Goal: Information Seeking & Learning: Learn about a topic

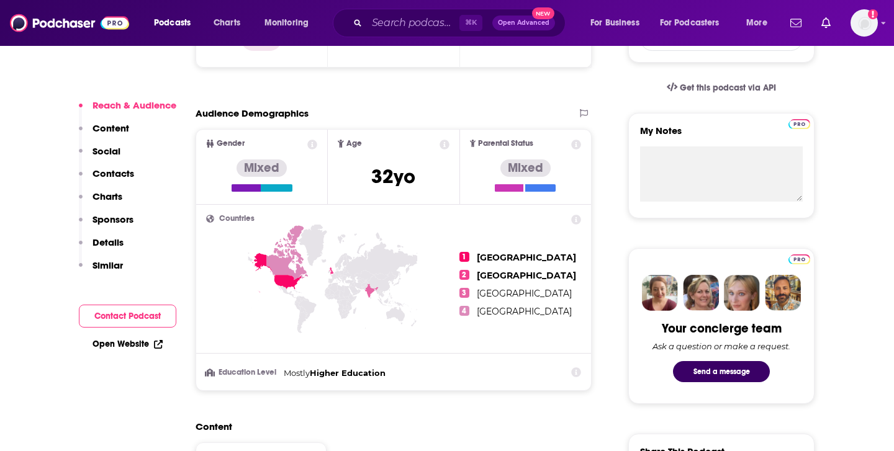
scroll to position [397, 0]
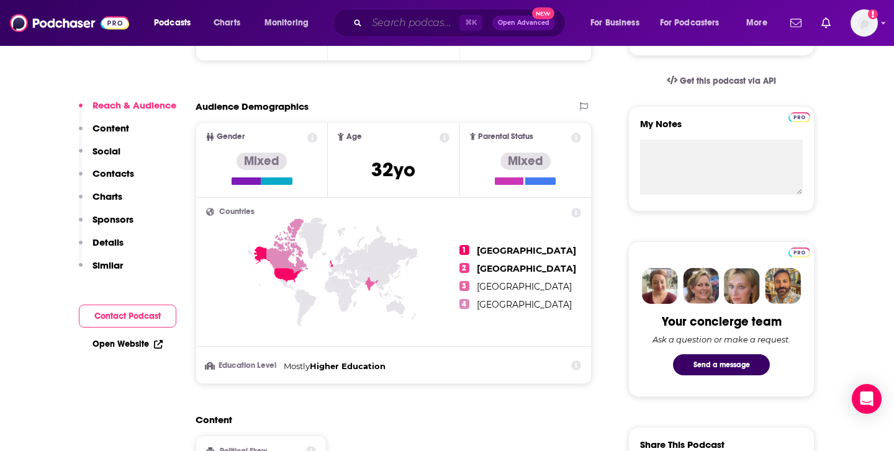
click at [399, 20] on input "Search podcasts, credits, & more..." at bounding box center [413, 23] width 93 height 20
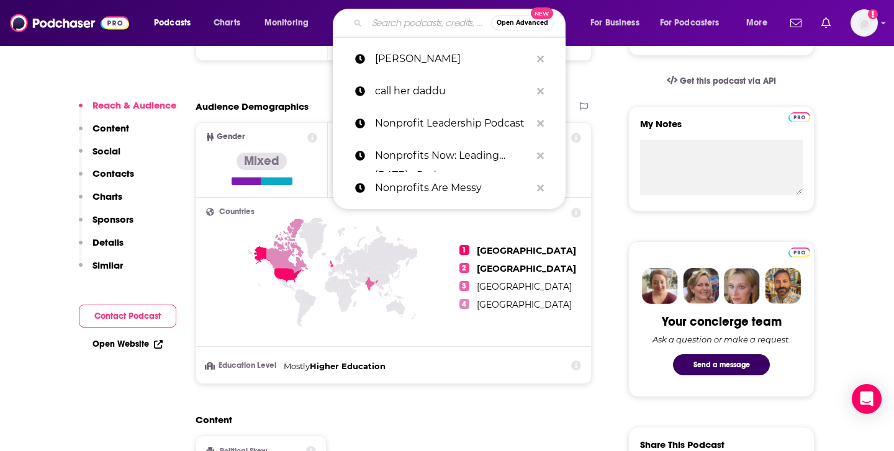
click at [399, 20] on input "Search podcasts, credits, & more..." at bounding box center [429, 23] width 124 height 20
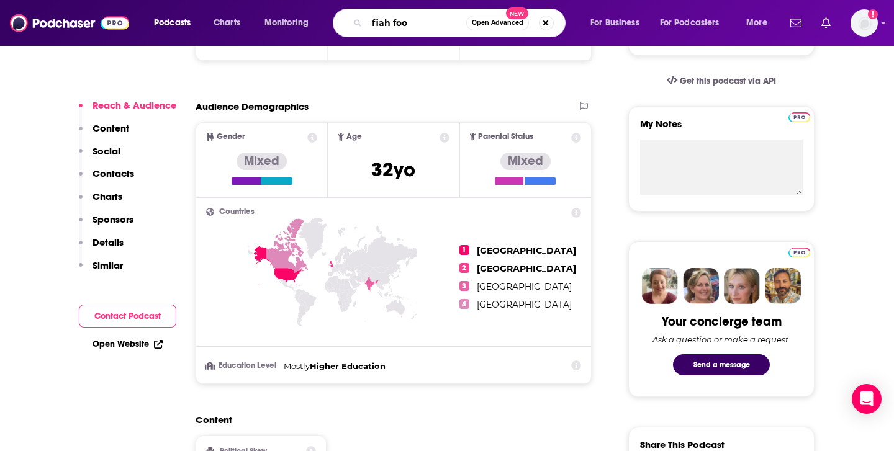
type input "fiah food"
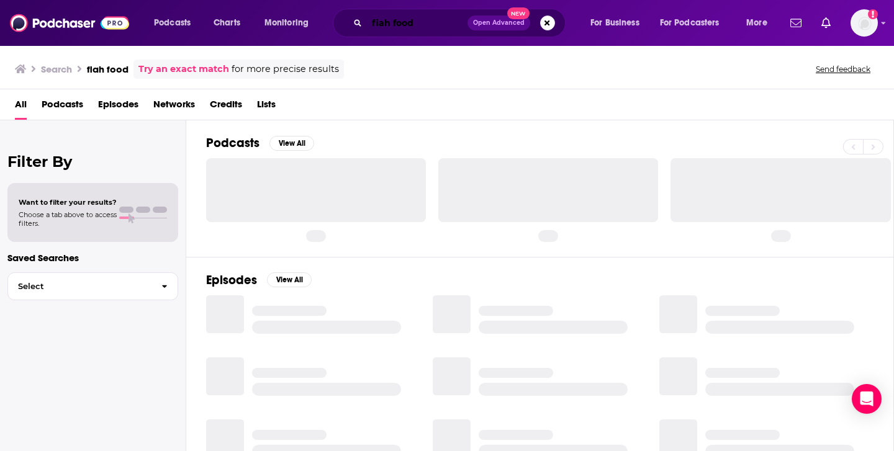
click at [385, 23] on input "fiah food" at bounding box center [417, 23] width 101 height 20
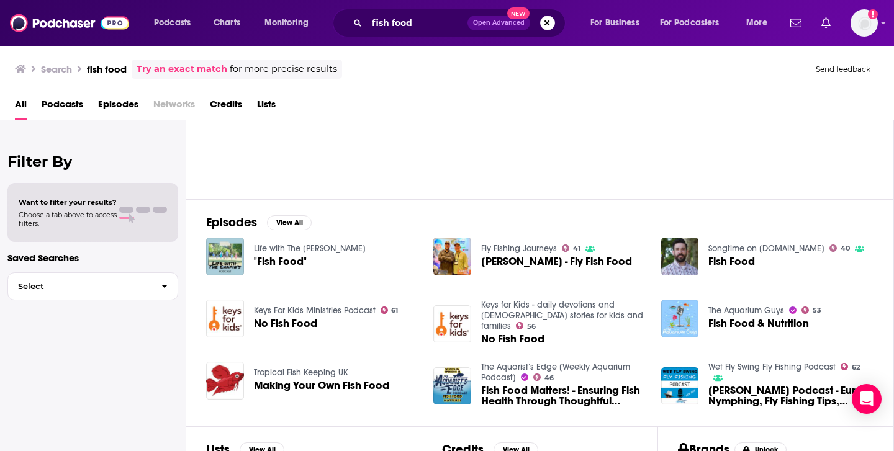
scroll to position [96, 0]
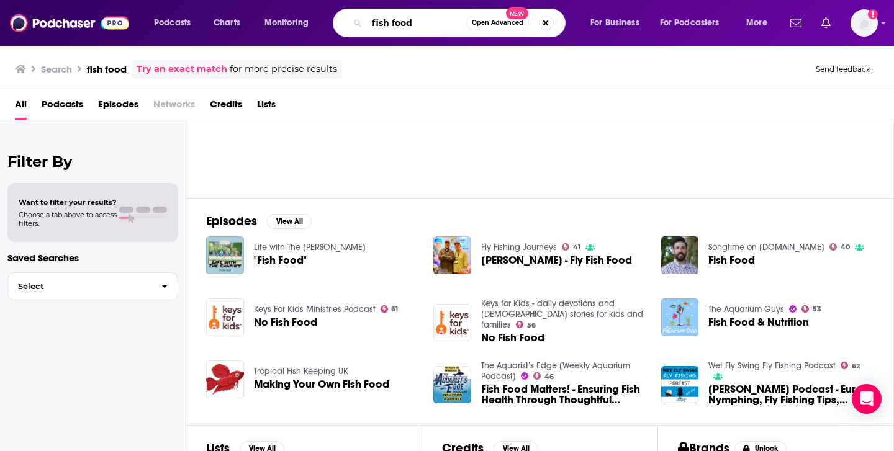
click at [410, 22] on input "fish food" at bounding box center [416, 23] width 99 height 20
type input "marketing examine"
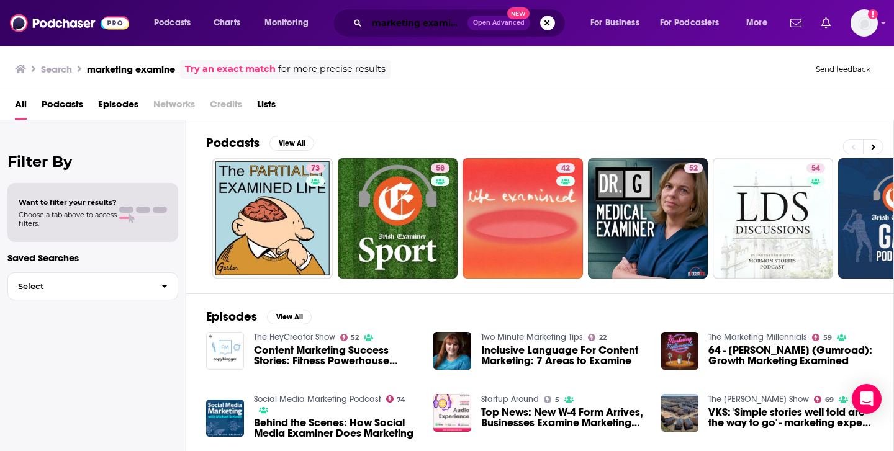
click at [452, 19] on input "marketing examine" at bounding box center [417, 23] width 101 height 20
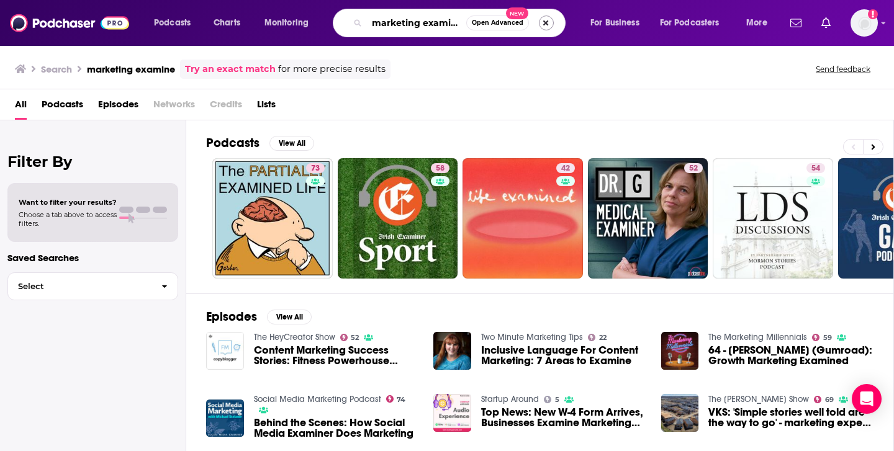
scroll to position [0, 1]
click at [287, 418] on span "Behind the Scenes: How Social Media Examiner Does Marketing" at bounding box center [336, 428] width 165 height 21
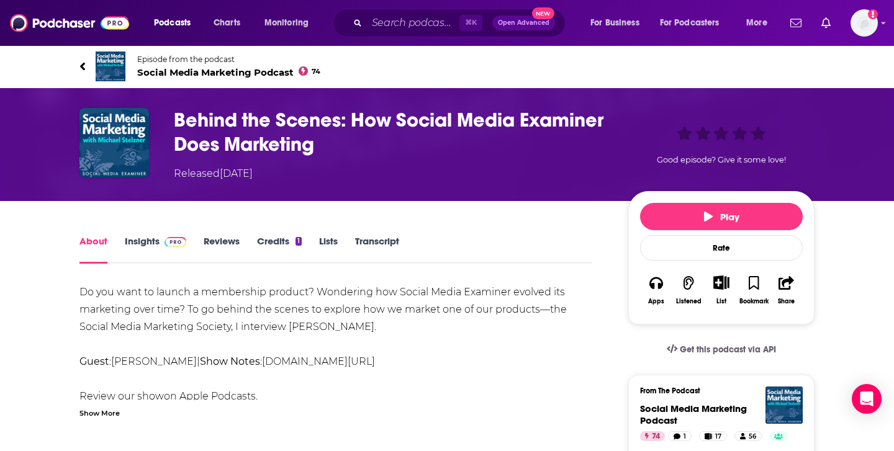
click at [144, 245] on link "Insights" at bounding box center [155, 249] width 61 height 29
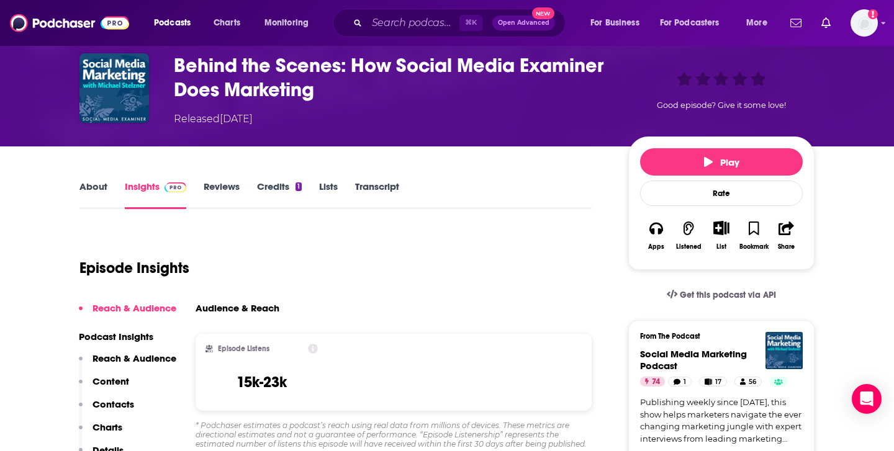
scroll to position [61, 0]
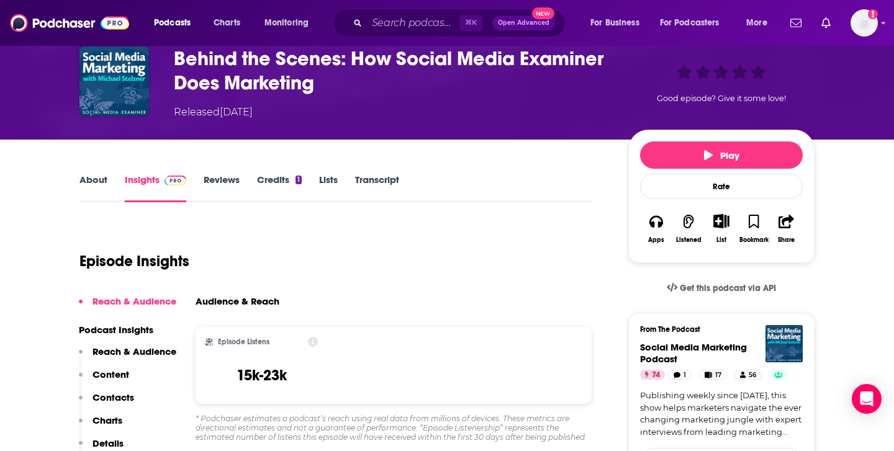
click at [220, 178] on link "Reviews" at bounding box center [222, 188] width 36 height 29
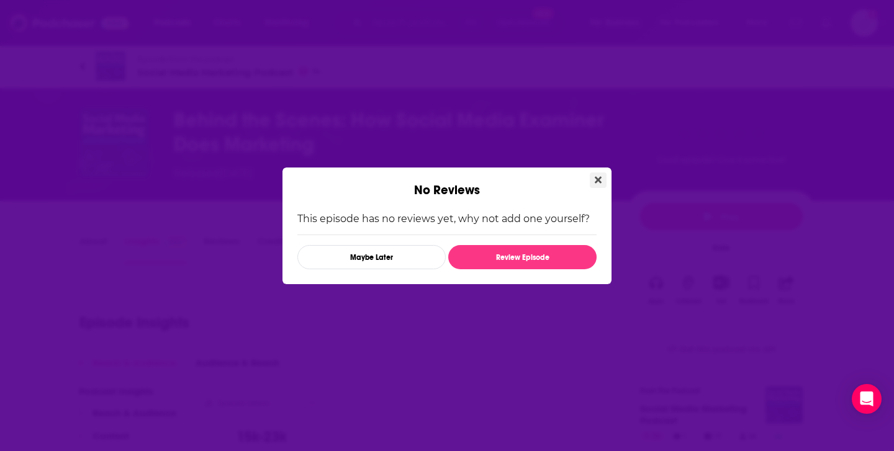
click at [600, 178] on icon "Close" at bounding box center [598, 180] width 7 height 10
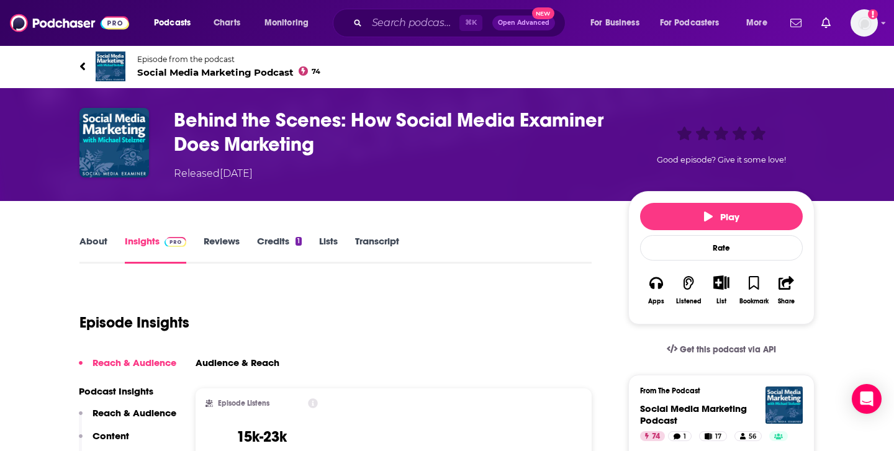
click at [96, 248] on link "About" at bounding box center [93, 249] width 28 height 29
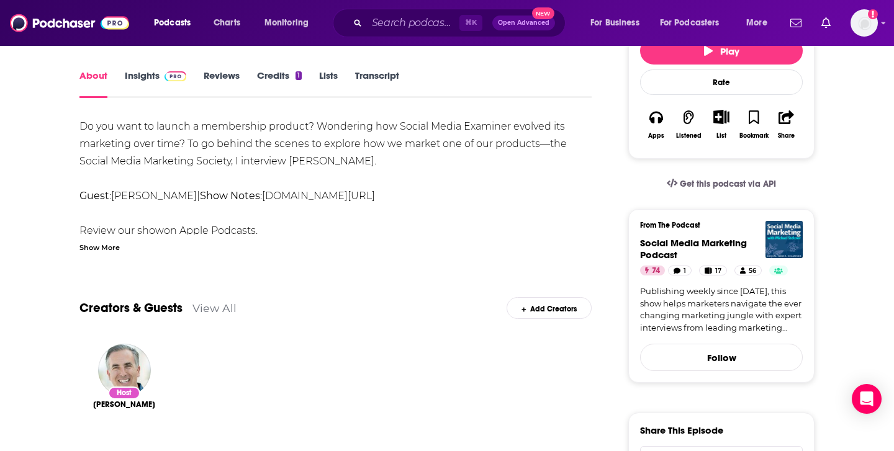
scroll to position [53, 0]
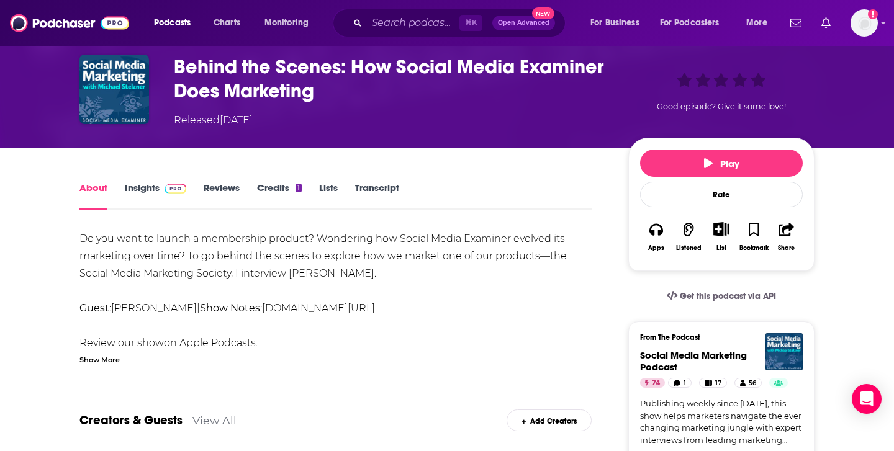
click at [328, 189] on link "Lists" at bounding box center [328, 196] width 19 height 29
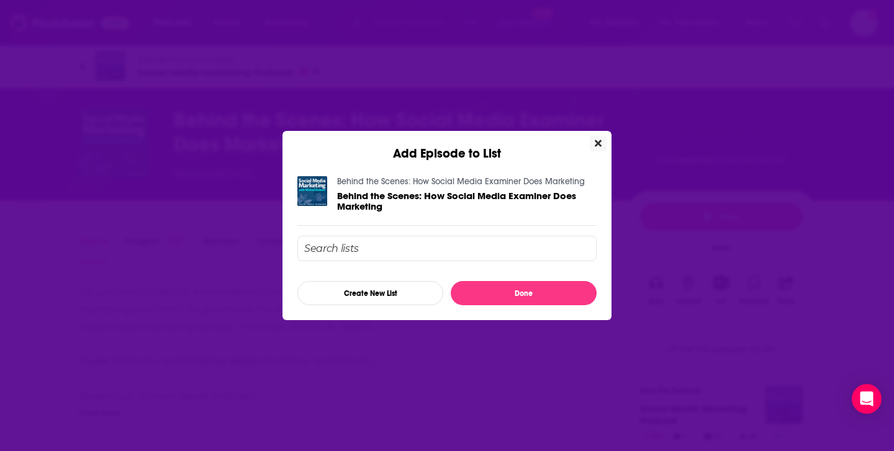
click at [601, 142] on icon "Close" at bounding box center [598, 143] width 7 height 10
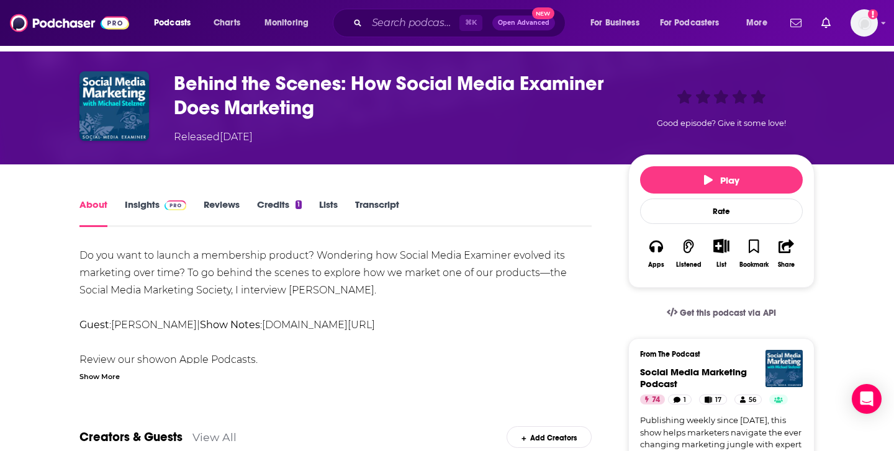
scroll to position [38, 0]
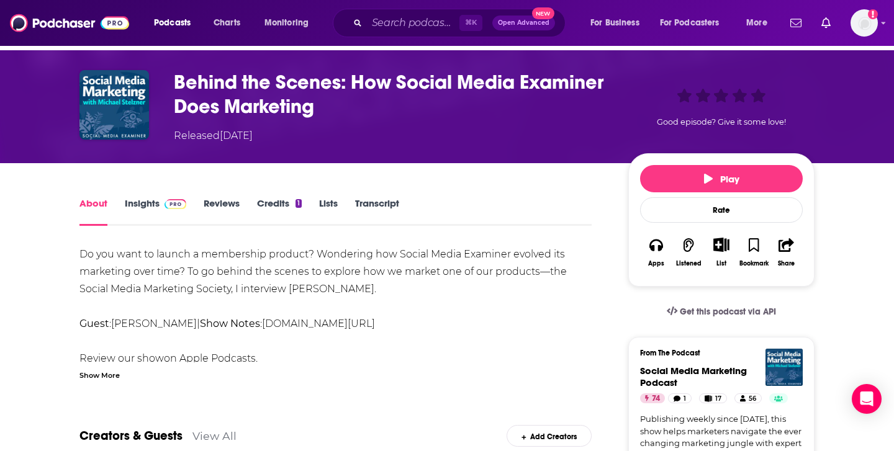
click at [125, 206] on link "Insights" at bounding box center [155, 211] width 61 height 29
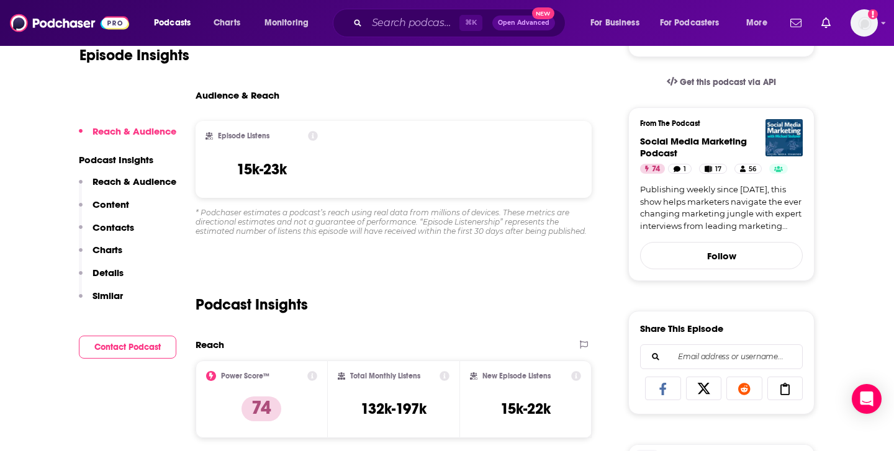
scroll to position [278, 0]
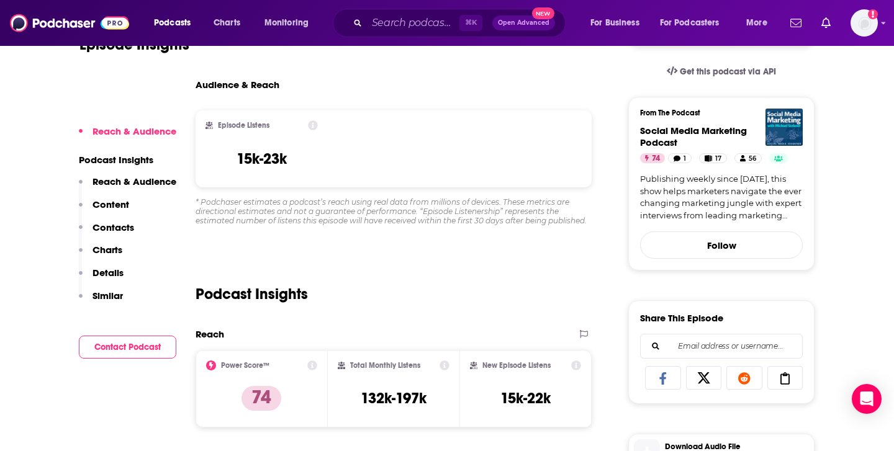
click at [110, 209] on p "Content" at bounding box center [111, 205] width 37 height 12
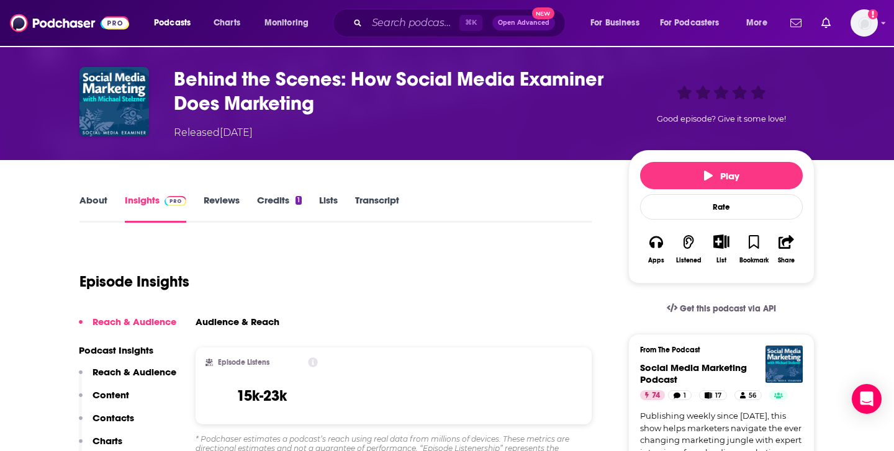
scroll to position [0, 0]
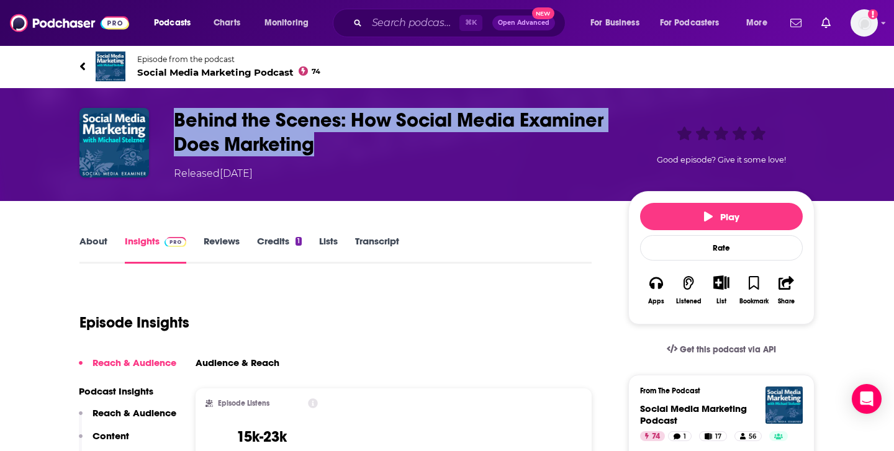
drag, startPoint x: 319, startPoint y: 148, endPoint x: 170, endPoint y: 117, distance: 152.2
click at [170, 117] on div "Behind the Scenes: How Social Media Examiner Does Marketing Released Thursday, …" at bounding box center [446, 144] width 735 height 73
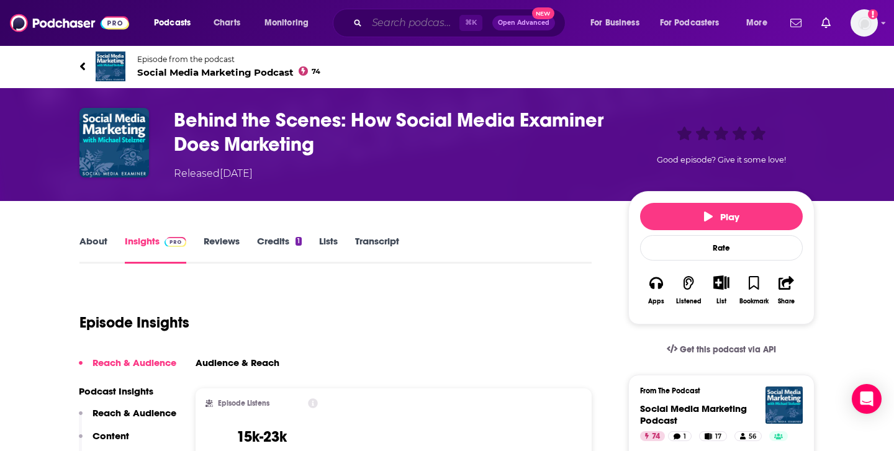
click at [430, 31] on input "Search podcasts, credits, & more..." at bounding box center [413, 23] width 93 height 20
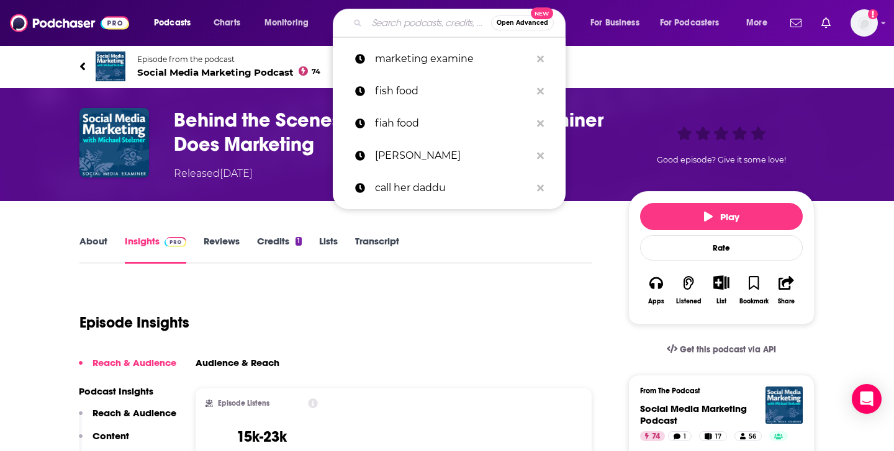
click at [430, 31] on input "Search podcasts, credits, & more..." at bounding box center [429, 23] width 124 height 20
click at [444, 57] on p "marketing examine" at bounding box center [453, 59] width 156 height 32
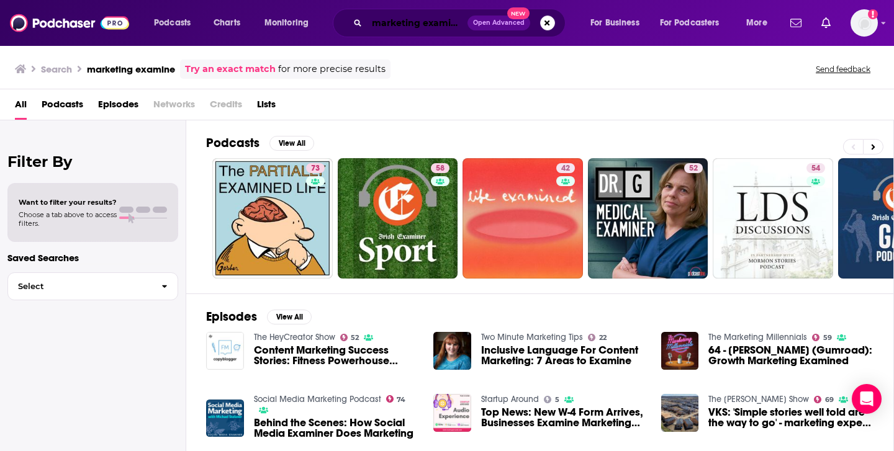
click at [440, 24] on input "marketing examine" at bounding box center [417, 23] width 101 height 20
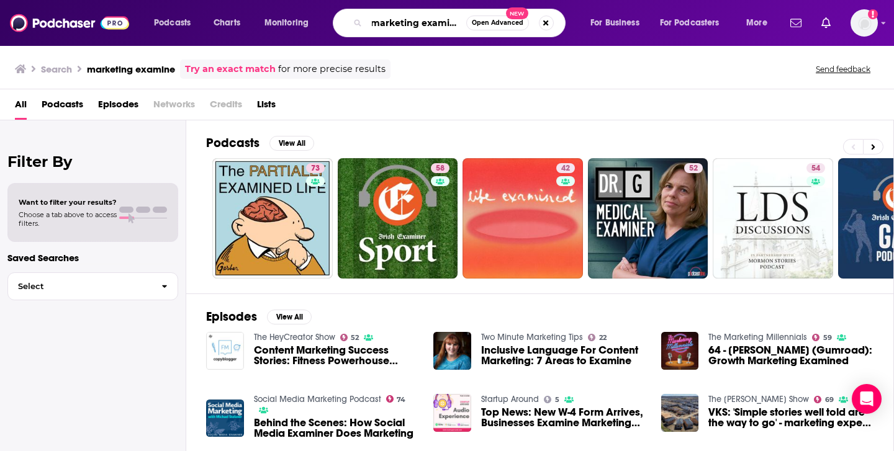
scroll to position [0, 7]
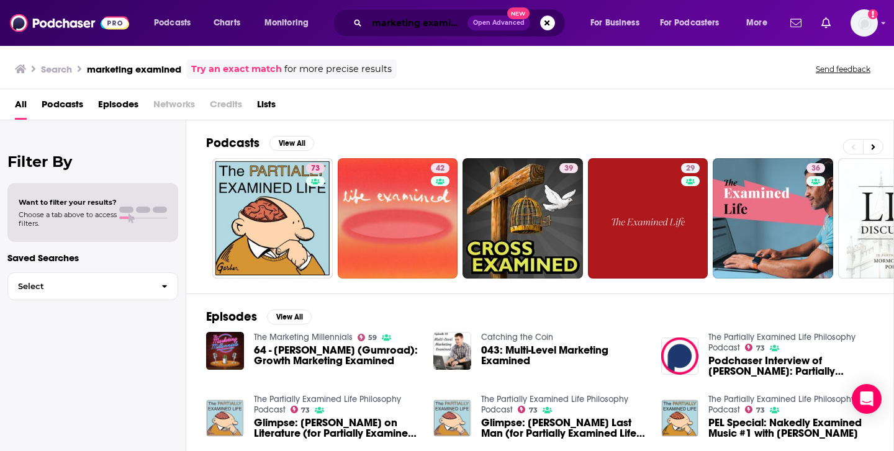
click at [399, 24] on input "marketing examined" at bounding box center [417, 23] width 101 height 20
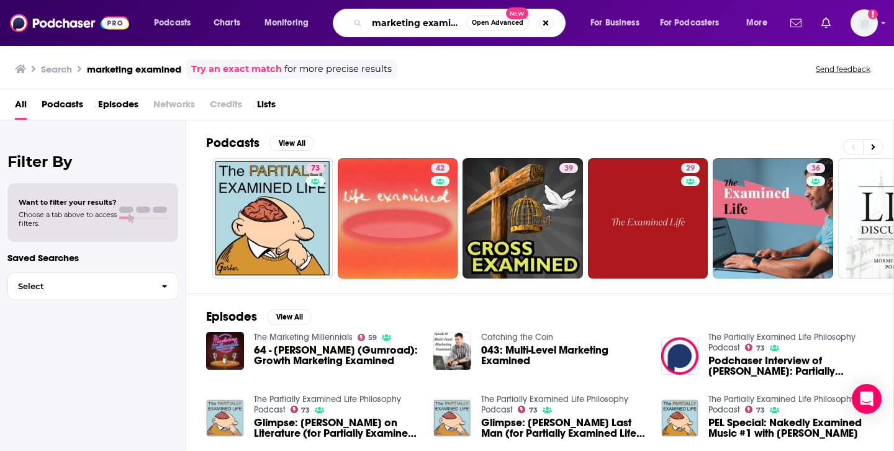
click at [399, 24] on input "marketing examined" at bounding box center [416, 23] width 99 height 20
type input "sweat equity"
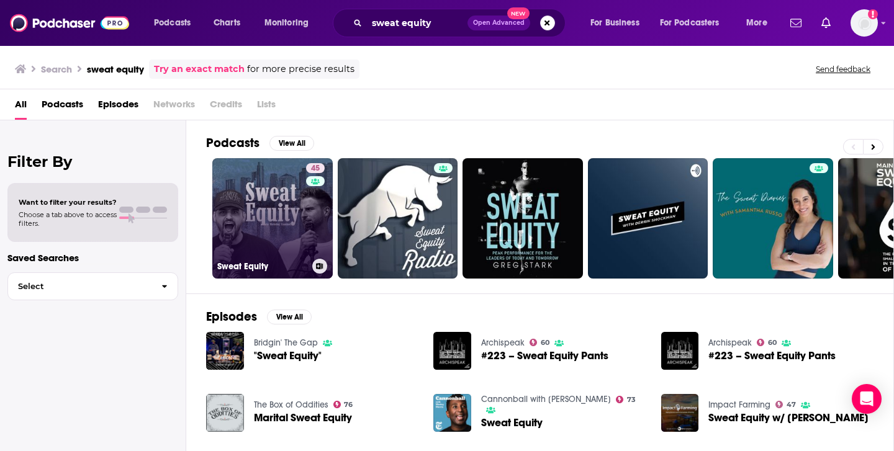
click at [263, 227] on link "45 Sweat Equity" at bounding box center [272, 218] width 120 height 120
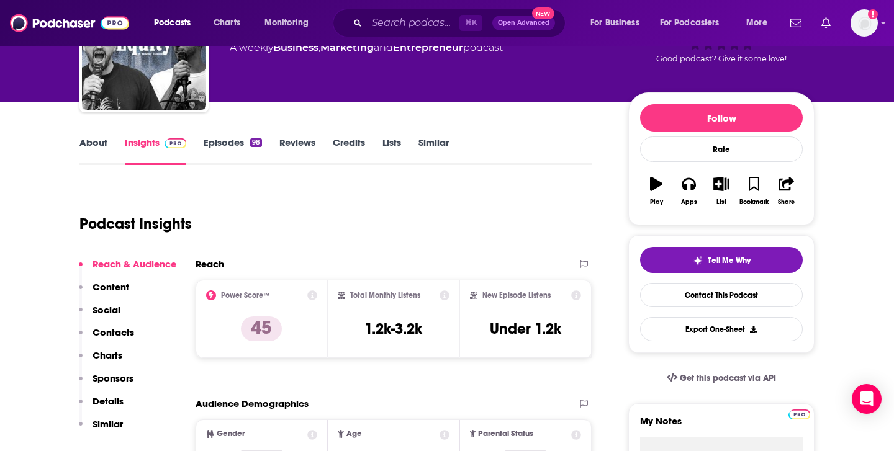
scroll to position [99, 0]
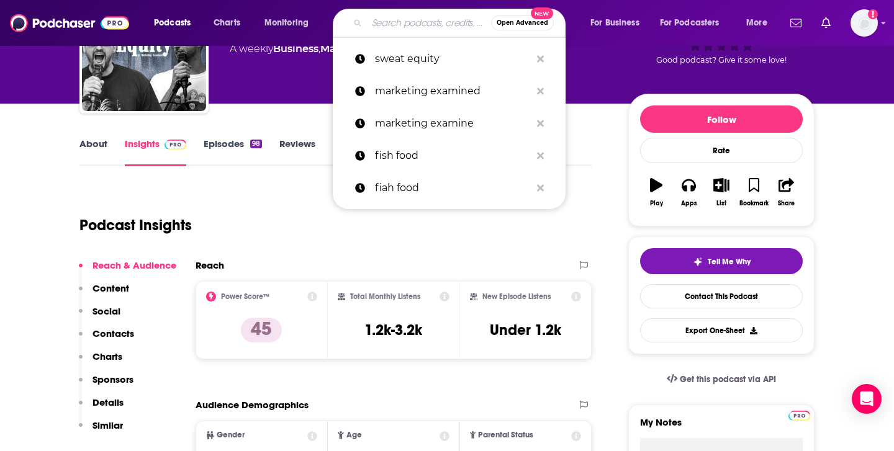
click at [410, 20] on input "Search podcasts, credits, & more..." at bounding box center [429, 23] width 124 height 20
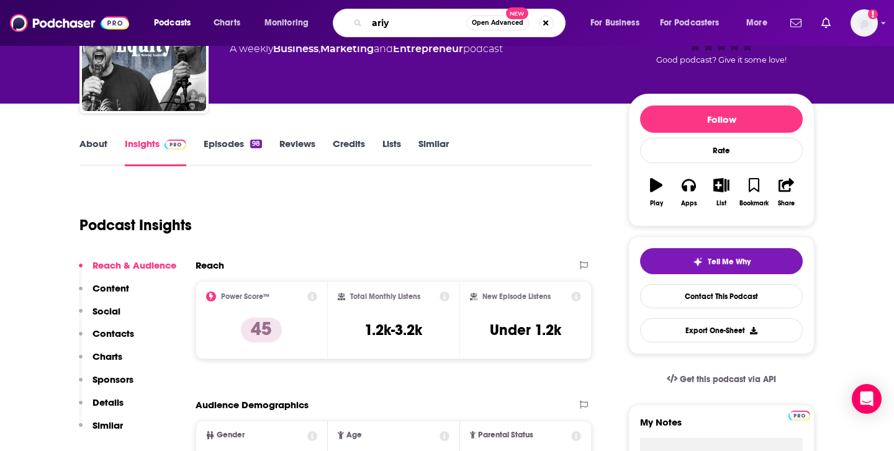
type input "ariyh"
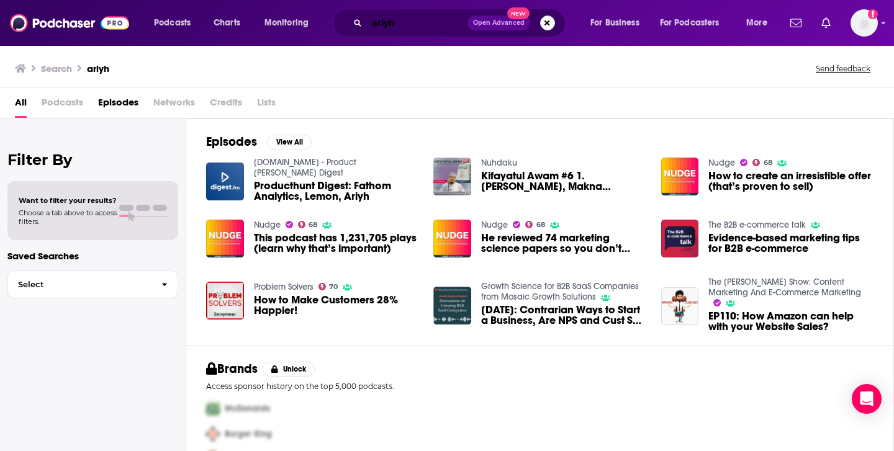
click at [418, 29] on input "ariyh" at bounding box center [417, 23] width 101 height 20
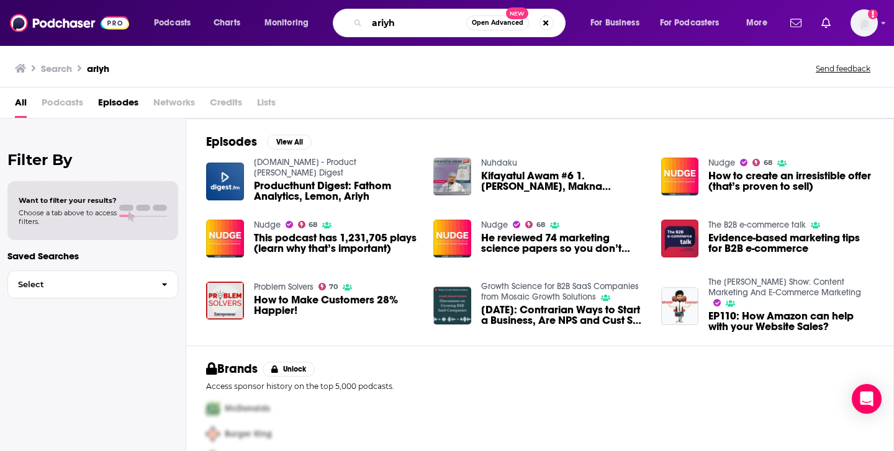
click at [418, 29] on input "ariyh" at bounding box center [416, 23] width 99 height 20
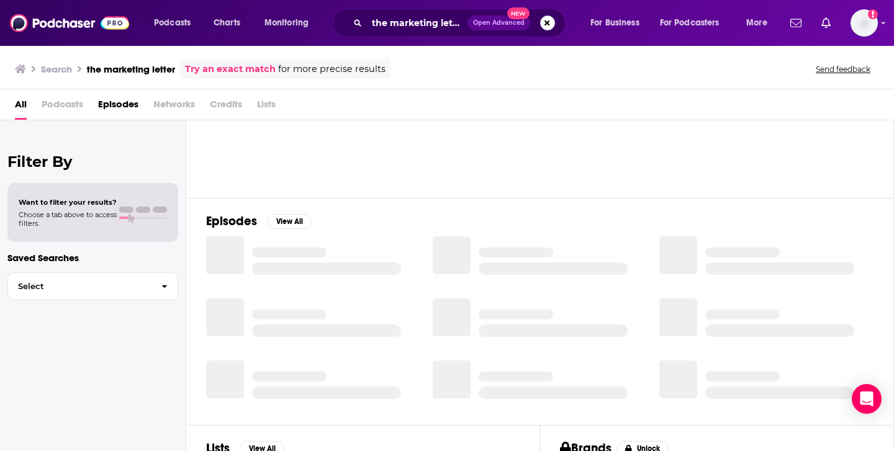
scroll to position [106, 0]
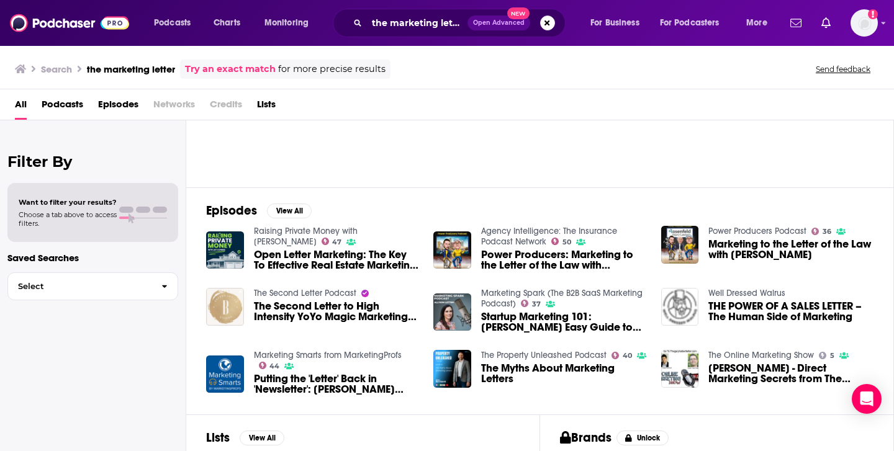
click at [414, 33] on div "the marketing letter Open Advanced New" at bounding box center [449, 23] width 233 height 29
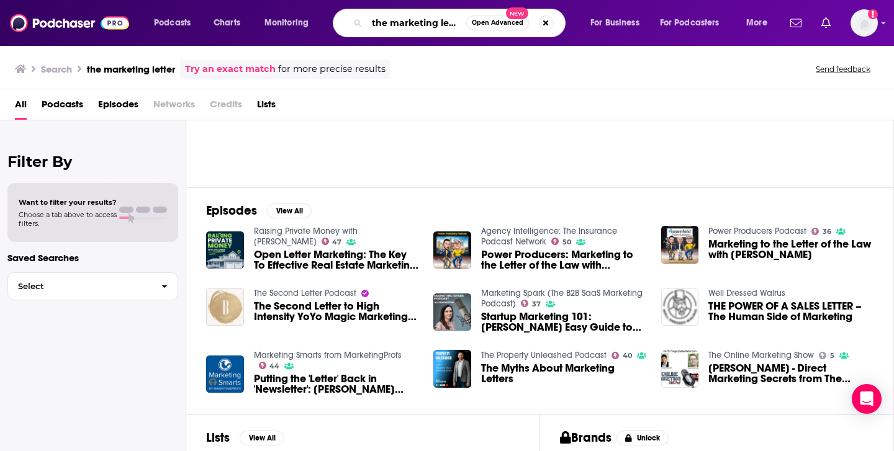
click at [414, 29] on input "the marketing letter" at bounding box center [416, 23] width 99 height 20
type input "the rebooting"
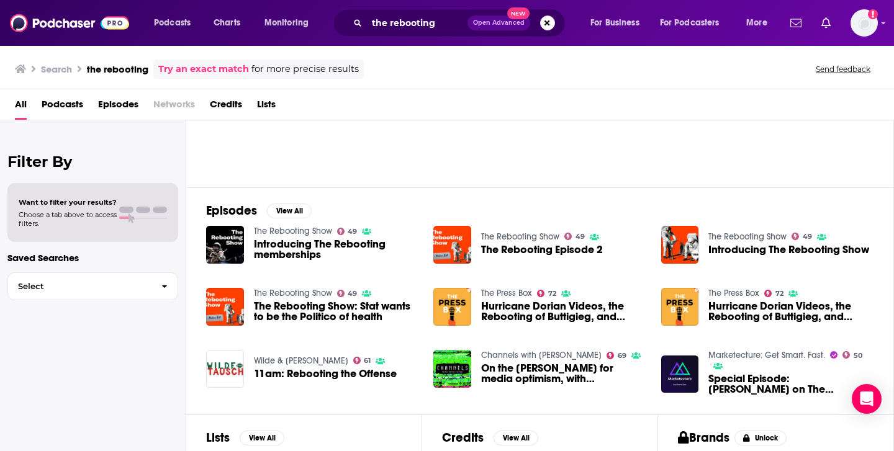
click at [277, 246] on span "Introducing The Rebooting memberships" at bounding box center [336, 249] width 165 height 21
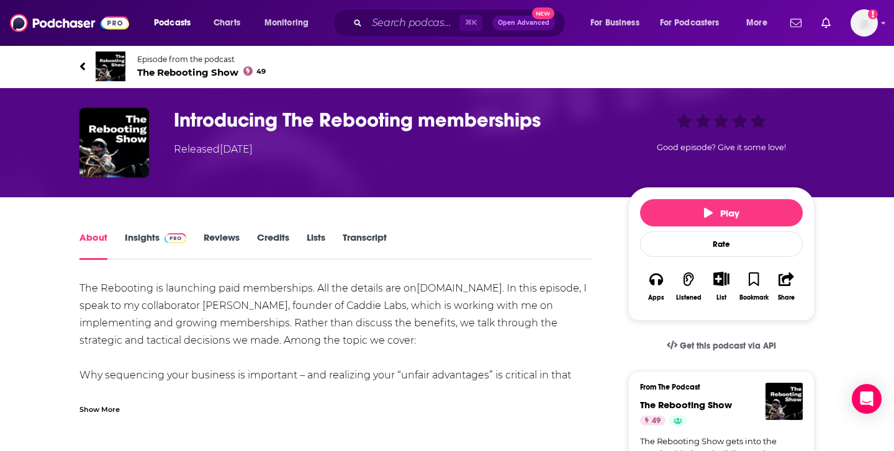
click at [178, 235] on img at bounding box center [176, 238] width 22 height 10
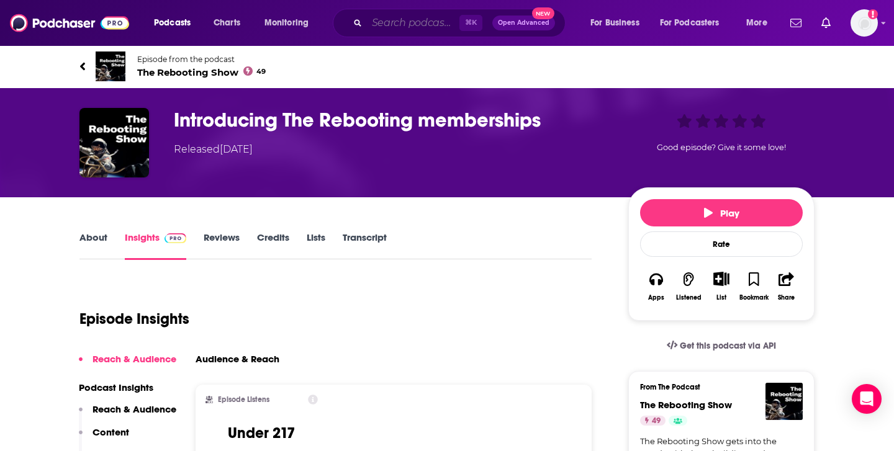
click at [399, 25] on input "Search podcasts, credits, & more..." at bounding box center [413, 23] width 93 height 20
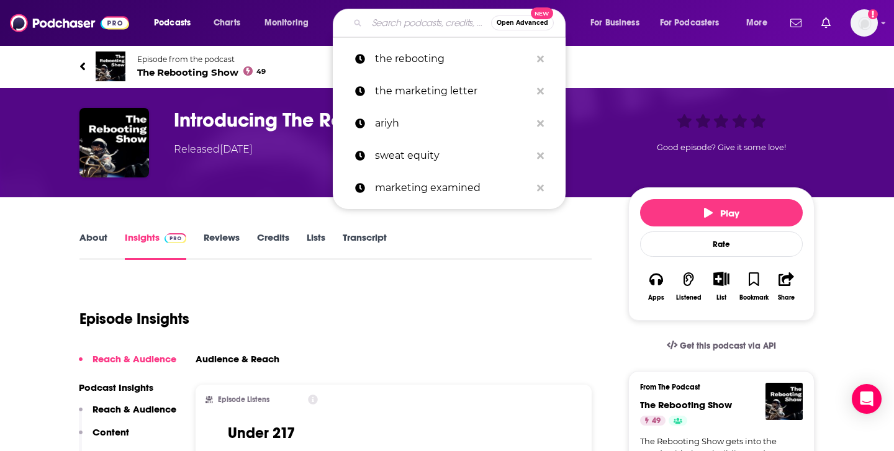
paste input "[PERSON_NAME]"
type input "[PERSON_NAME]"
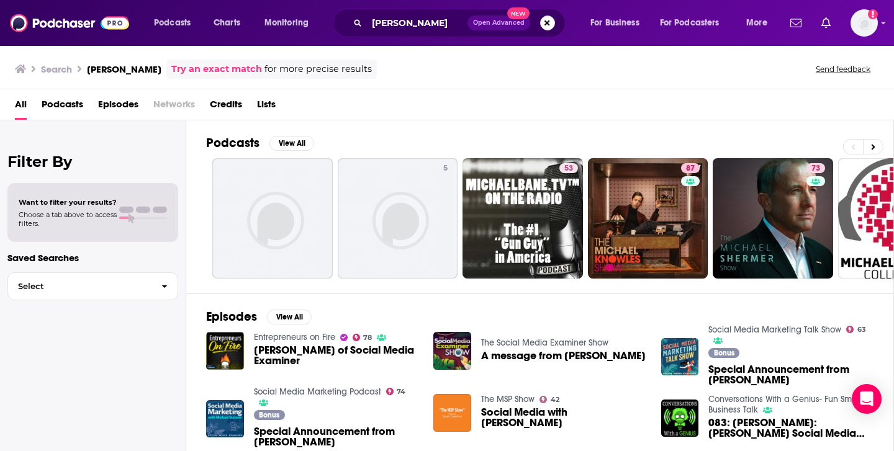
click at [304, 433] on span "Special Announcement from Michael Stelzner" at bounding box center [336, 437] width 165 height 21
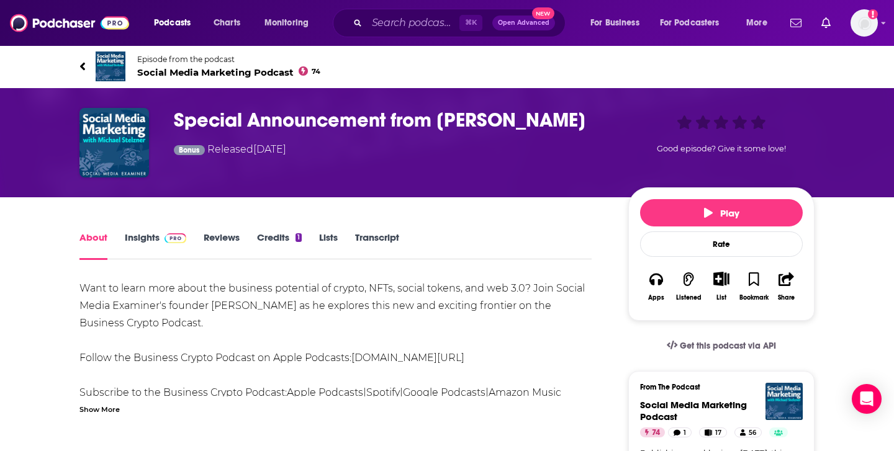
click at [145, 242] on link "Insights" at bounding box center [155, 246] width 61 height 29
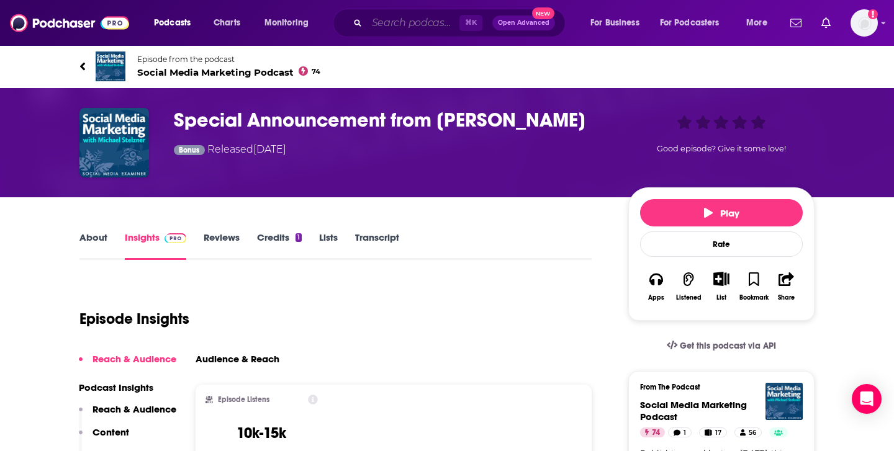
click at [394, 25] on input "Search podcasts, credits, & more..." at bounding box center [413, 23] width 93 height 20
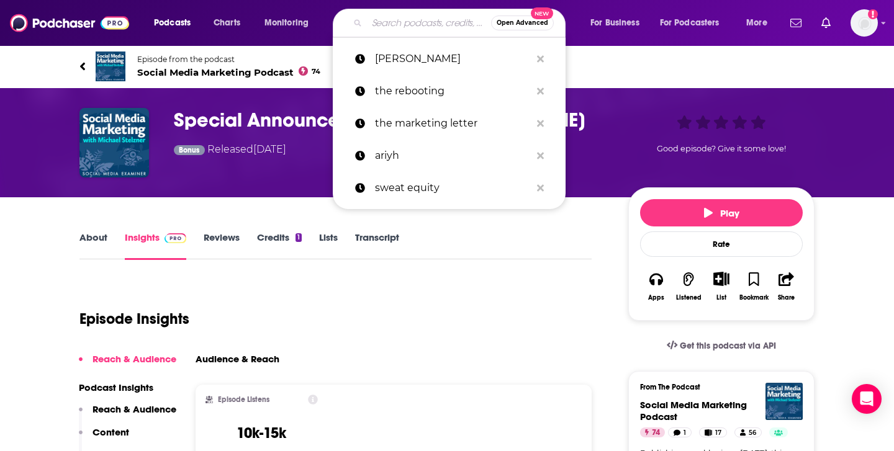
paste input "CMO Convo"
type input "CMO Convo"
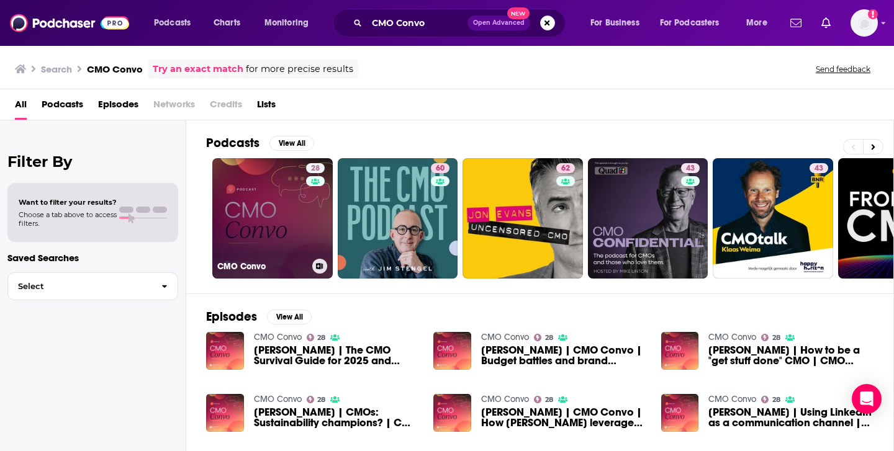
click at [283, 220] on link "28 CMO Convo" at bounding box center [272, 218] width 120 height 120
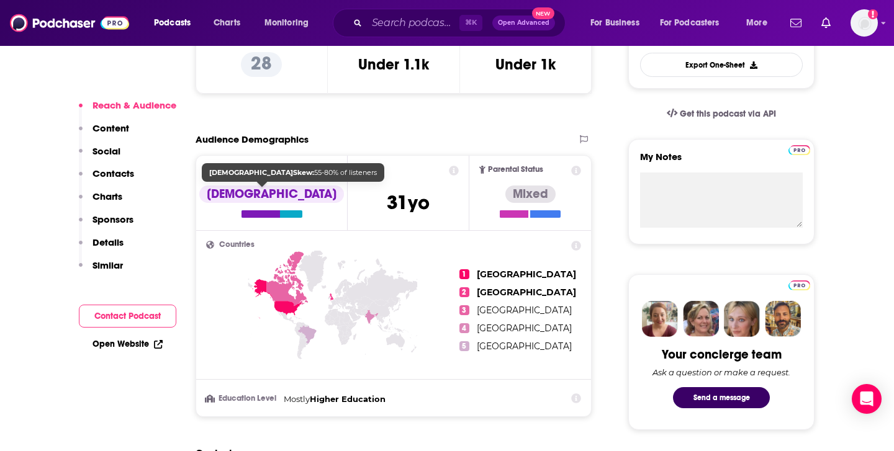
scroll to position [366, 0]
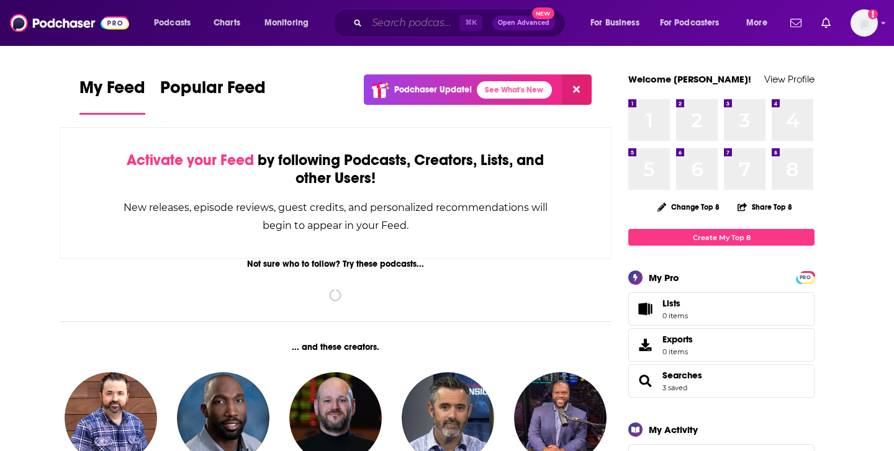
click at [379, 23] on input "Search podcasts, credits, & more..." at bounding box center [413, 23] width 93 height 20
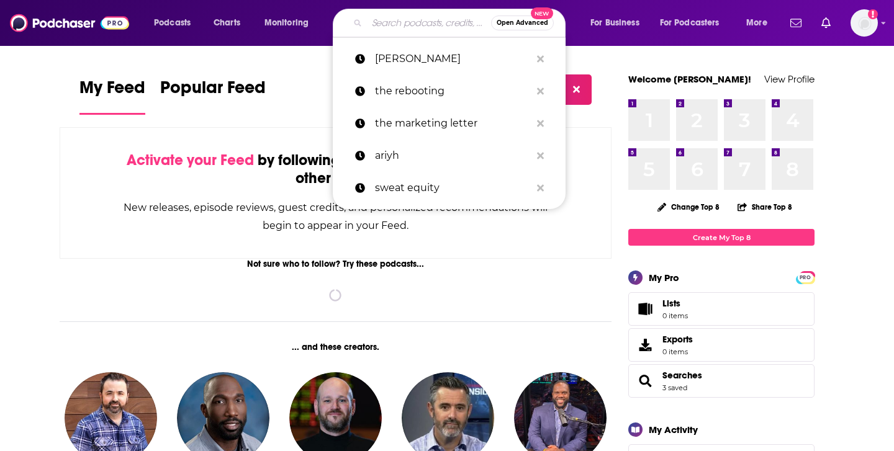
paste input "The CMO Podcast"
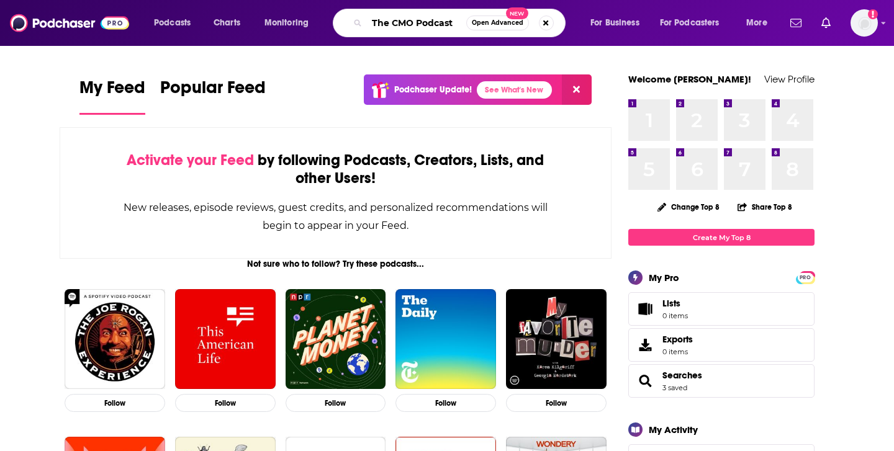
type input "The CMO Podcast"
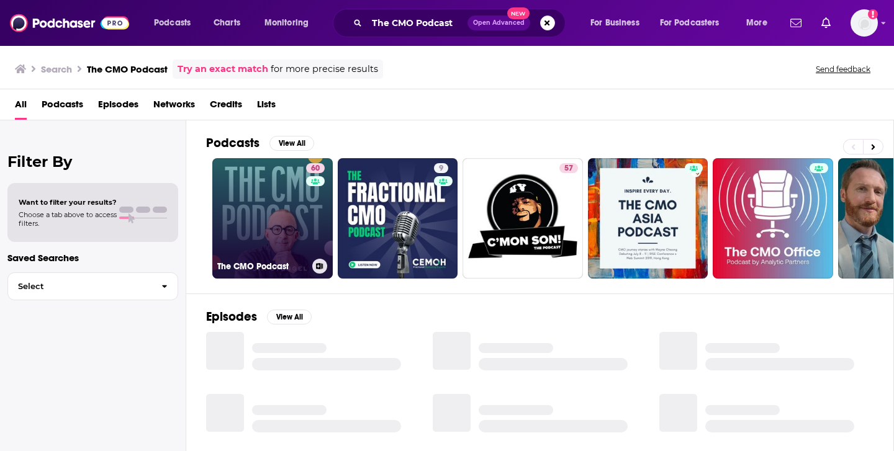
click at [306, 219] on div "60" at bounding box center [317, 211] width 22 height 96
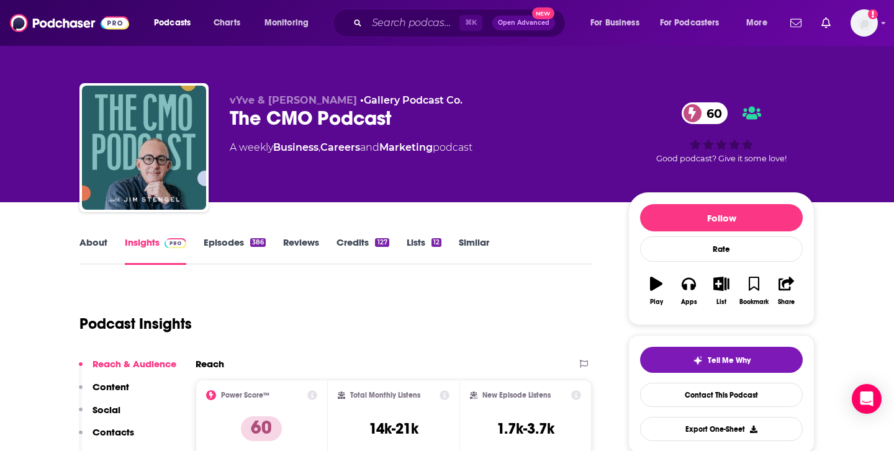
click at [224, 238] on link "Episodes 386" at bounding box center [235, 251] width 62 height 29
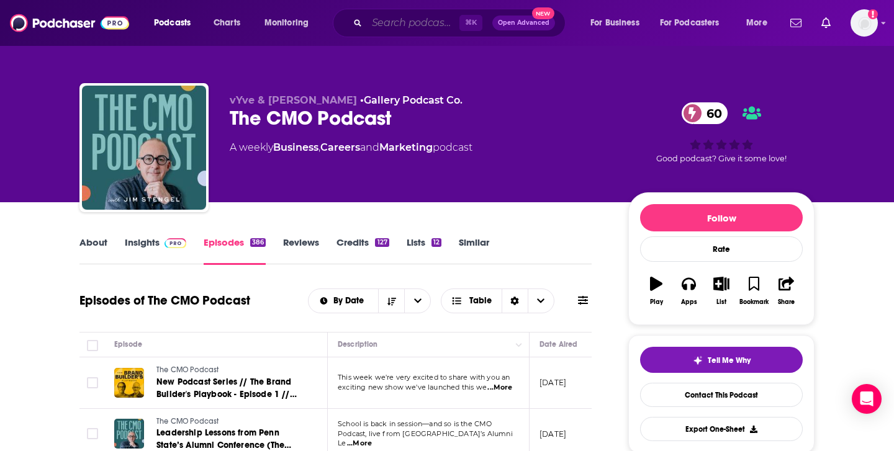
click at [414, 21] on input "Search podcasts, credits, & more..." at bounding box center [413, 23] width 93 height 20
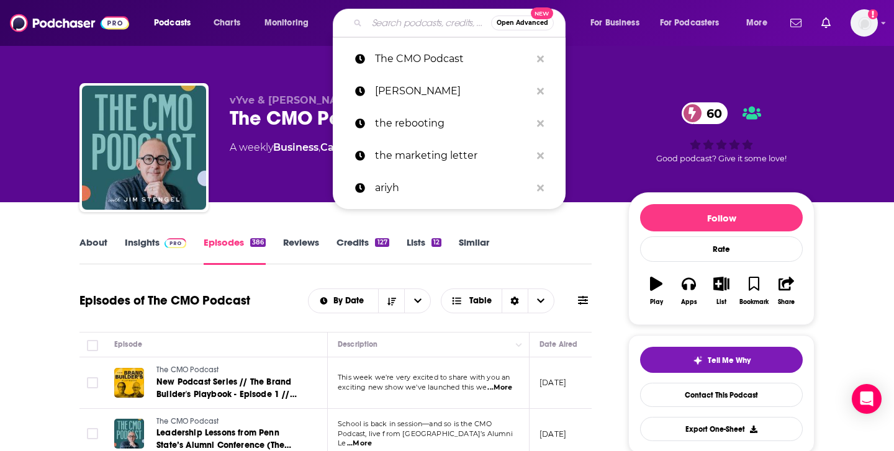
paste input "TOP CMO"
type input "TOP CMO"
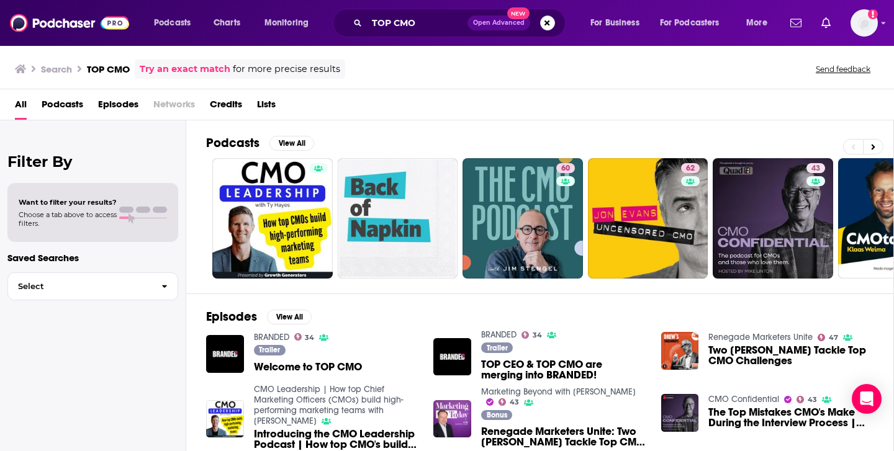
click at [330, 368] on span "Welcome to TOP CMO" at bounding box center [308, 367] width 108 height 11
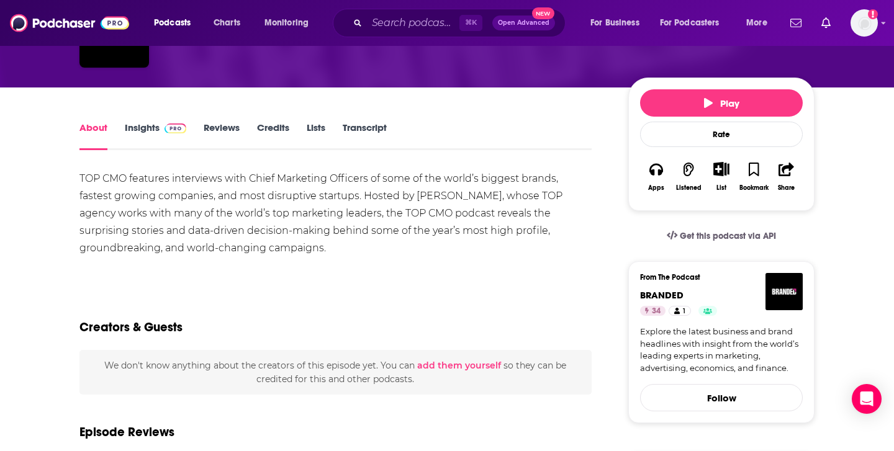
scroll to position [112, 0]
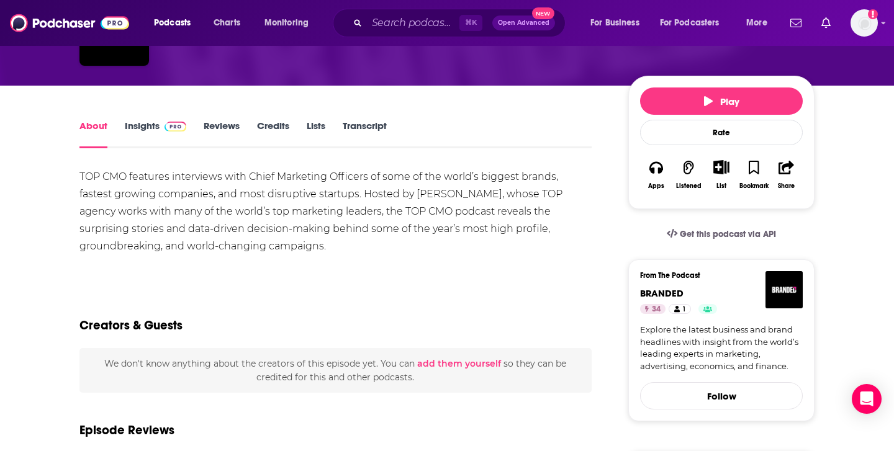
click at [141, 131] on link "Insights" at bounding box center [155, 134] width 61 height 29
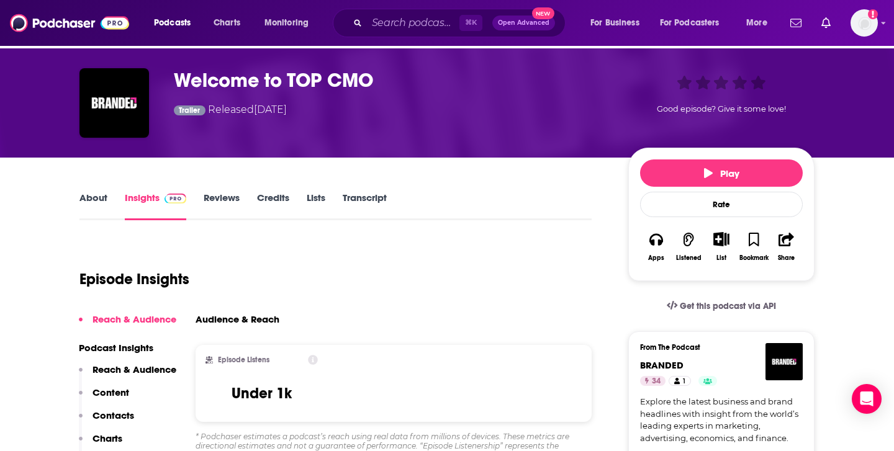
scroll to position [47, 0]
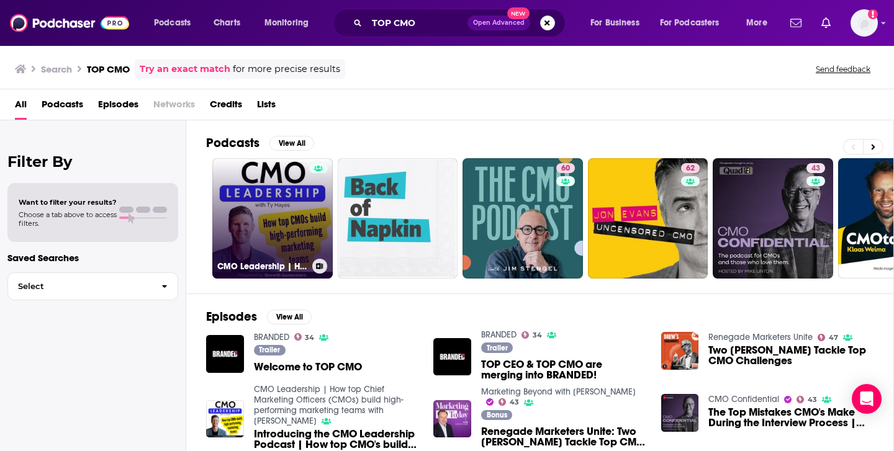
click at [258, 179] on link "CMO Leadership | How top Chief Marketing Officers (CMOs) build high-performing …" at bounding box center [272, 218] width 120 height 120
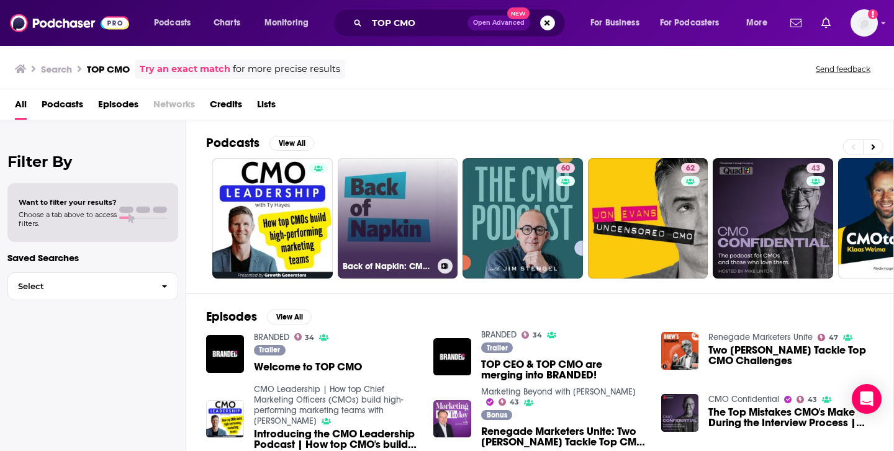
click at [418, 225] on link "Back of Napkin: CMO hot topics discussed in less time than lunch." at bounding box center [398, 218] width 120 height 120
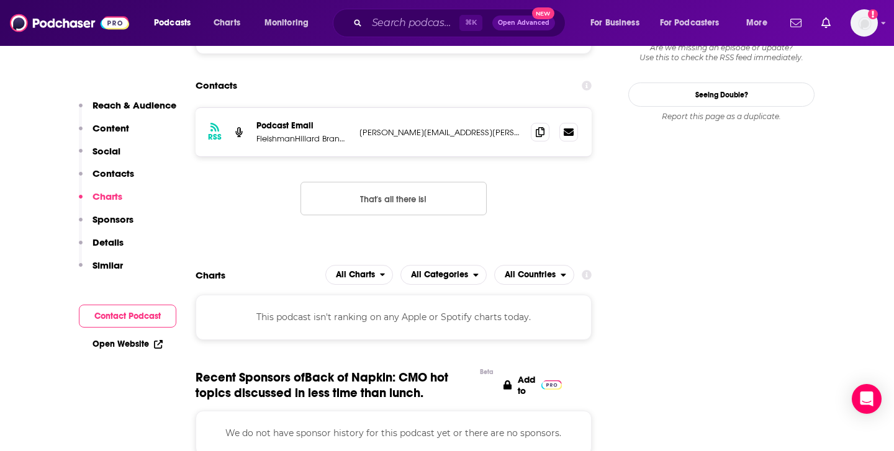
scroll to position [1244, 0]
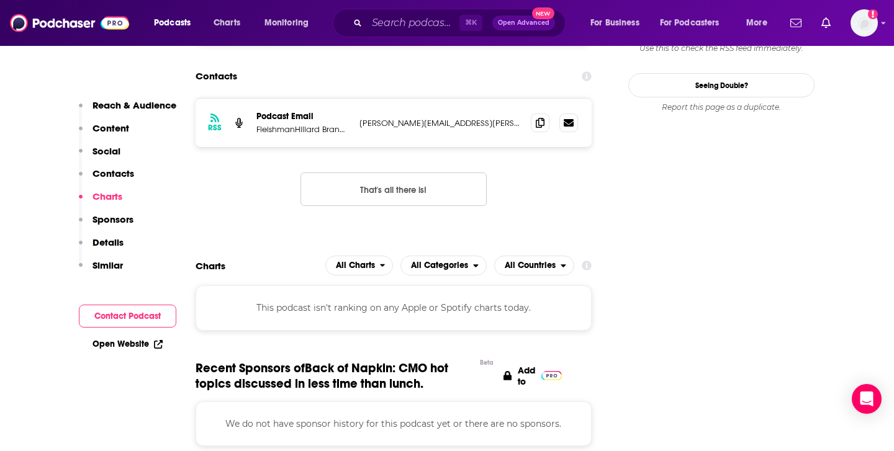
click at [111, 128] on p "Content" at bounding box center [111, 128] width 37 height 12
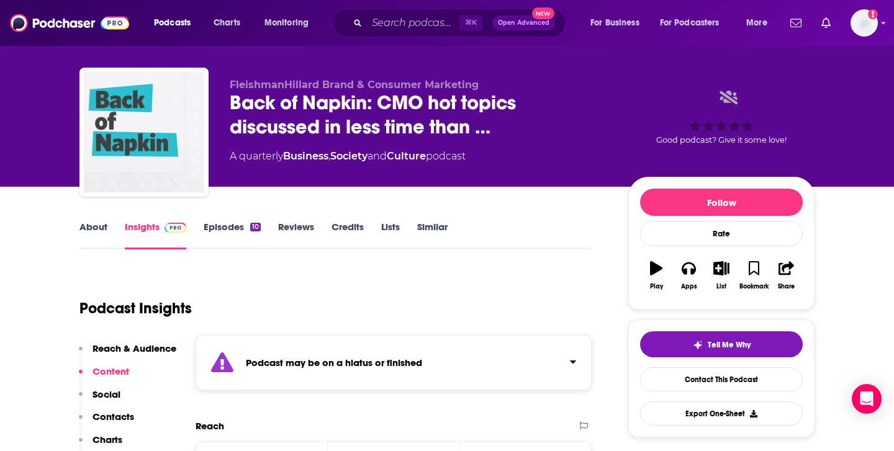
scroll to position [0, 0]
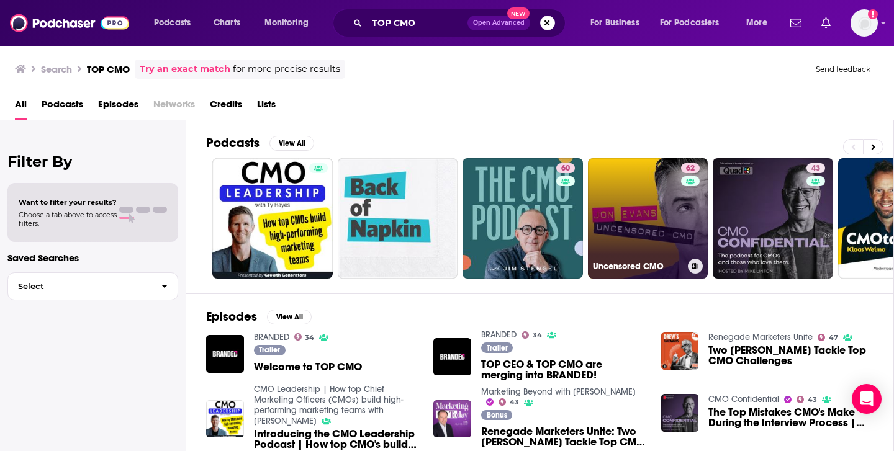
click at [671, 216] on link "62 Uncensored CMO" at bounding box center [648, 218] width 120 height 120
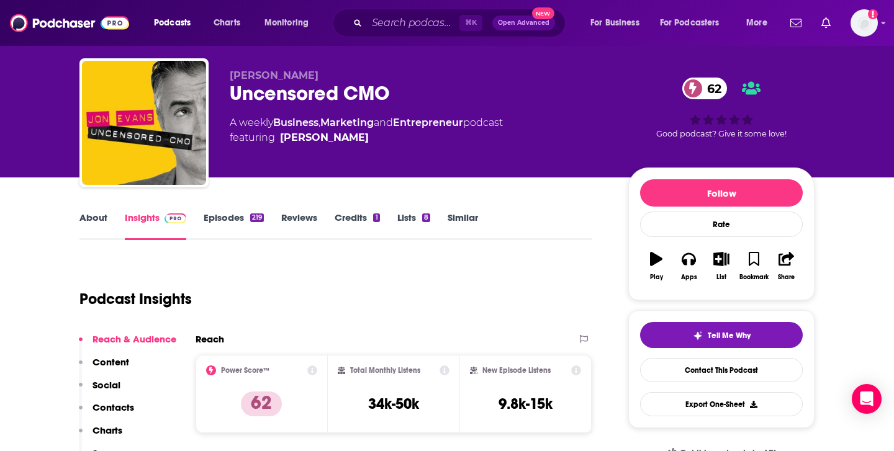
scroll to position [24, 0]
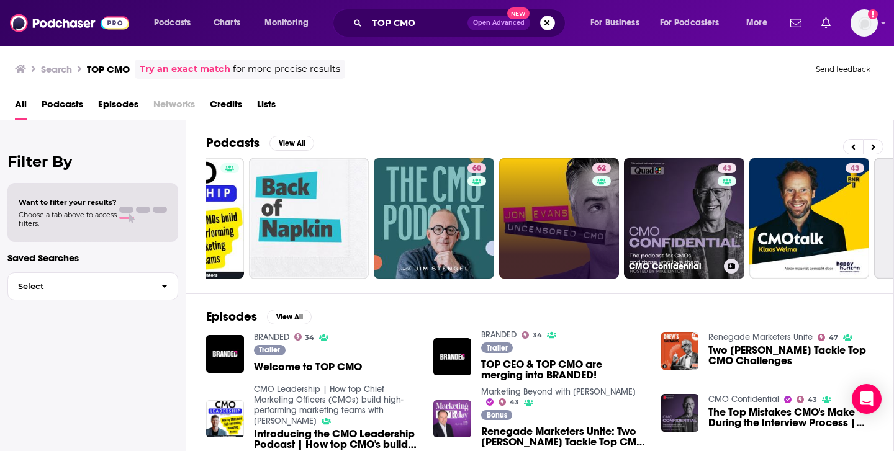
scroll to position [0, 222]
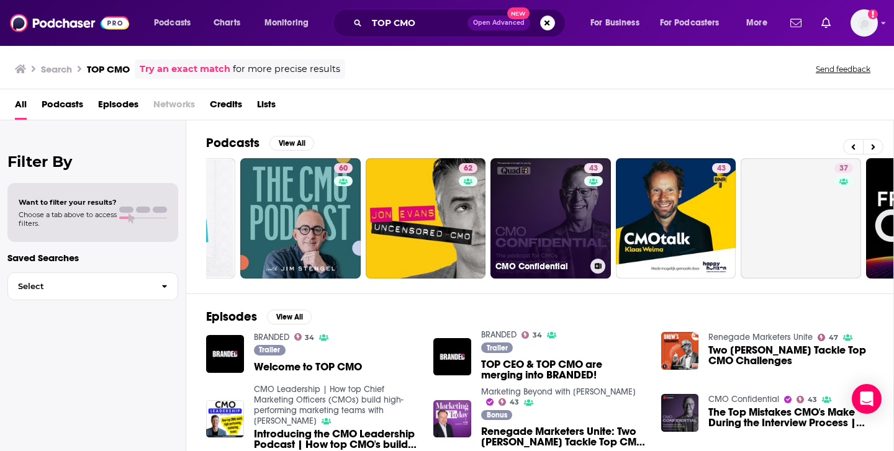
click at [547, 228] on link "43 CMO Confidential" at bounding box center [550, 218] width 120 height 120
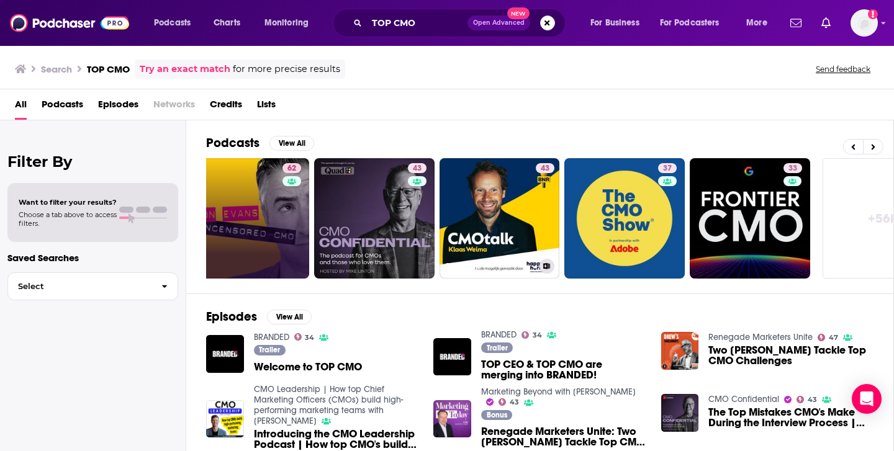
scroll to position [0, 427]
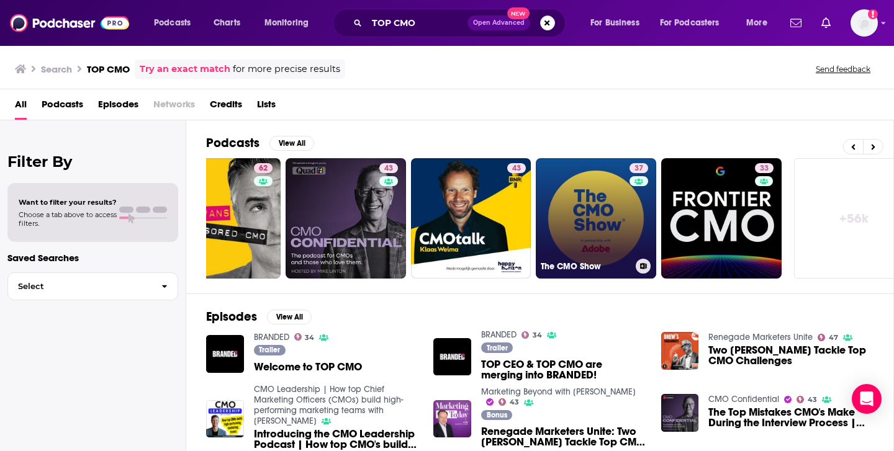
click at [583, 231] on link "37 The CMO Show" at bounding box center [596, 218] width 120 height 120
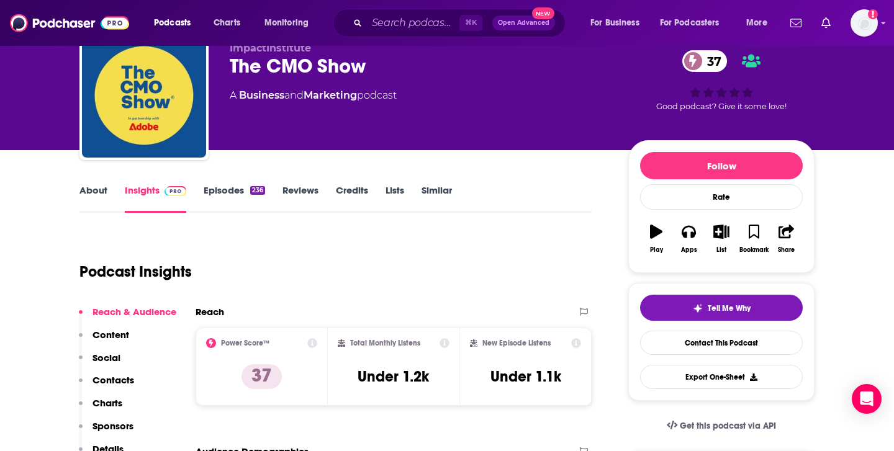
scroll to position [52, 0]
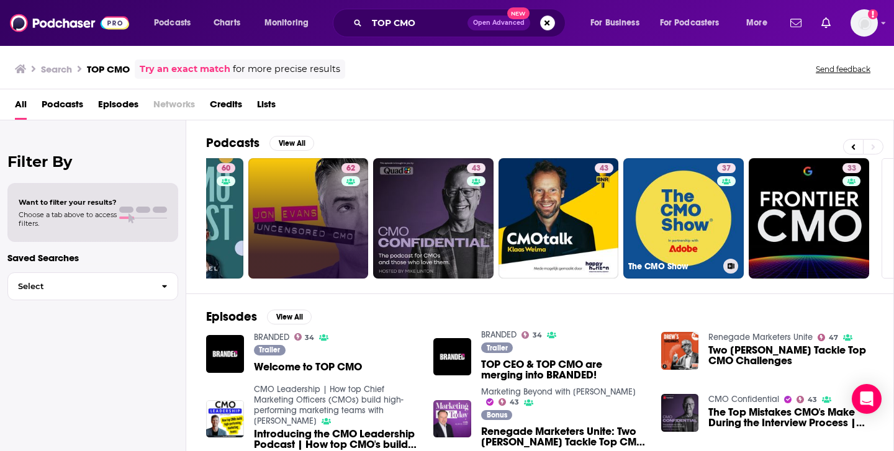
scroll to position [0, 453]
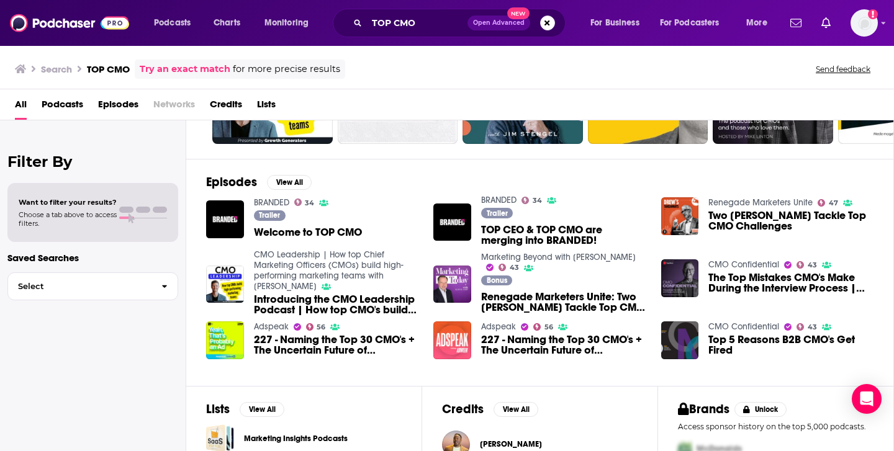
scroll to position [135, 0]
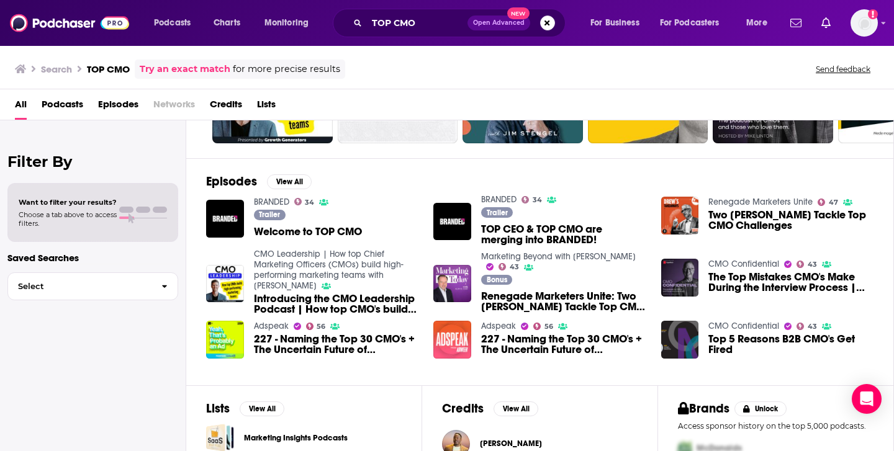
click at [536, 345] on span "227 - Naming the Top 30 CMO's + The Uncertain Future of Clubhouse" at bounding box center [563, 344] width 165 height 21
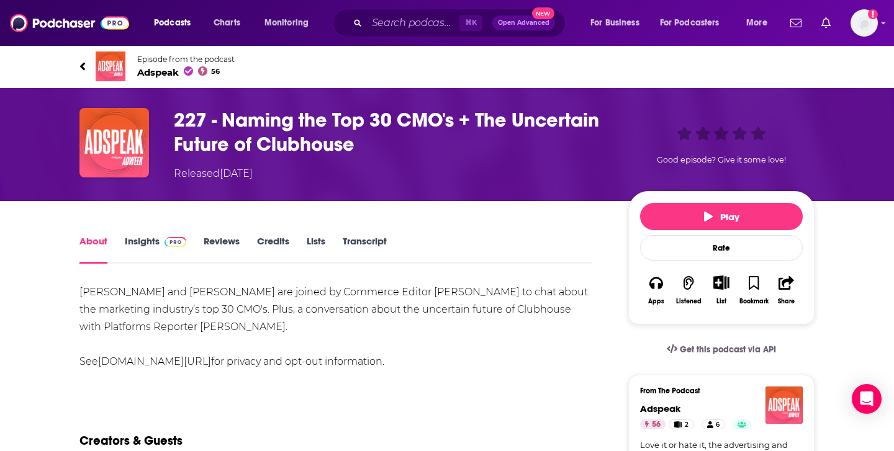
click at [150, 243] on link "Insights" at bounding box center [155, 249] width 61 height 29
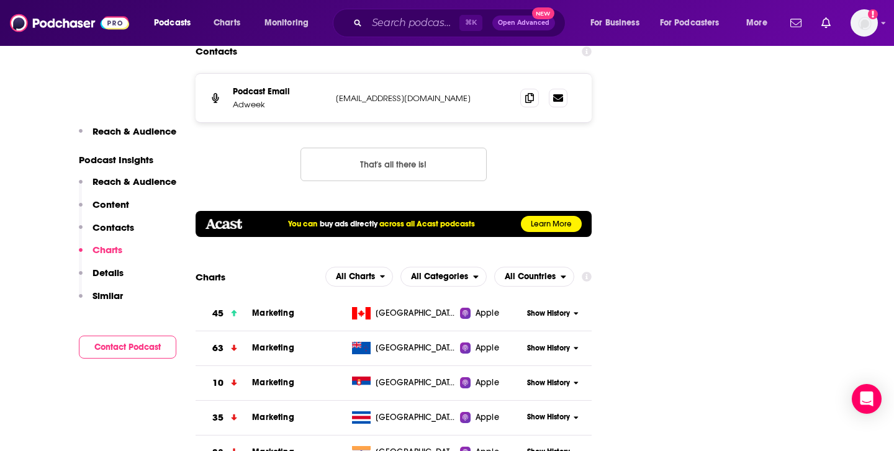
scroll to position [1367, 0]
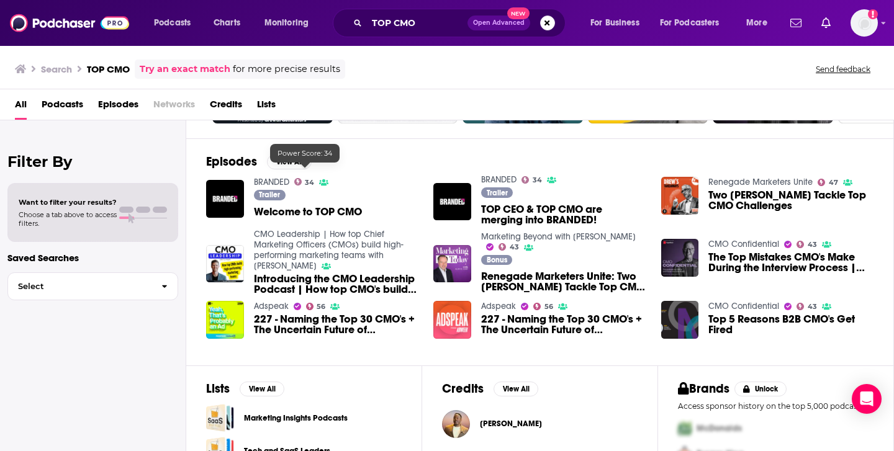
scroll to position [167, 0]
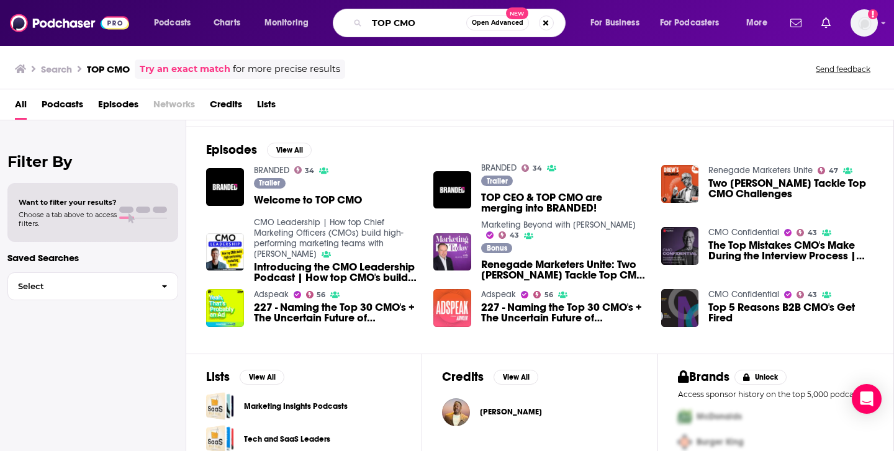
click at [433, 27] on input "TOP CMO" at bounding box center [416, 23] width 99 height 20
type input "m"
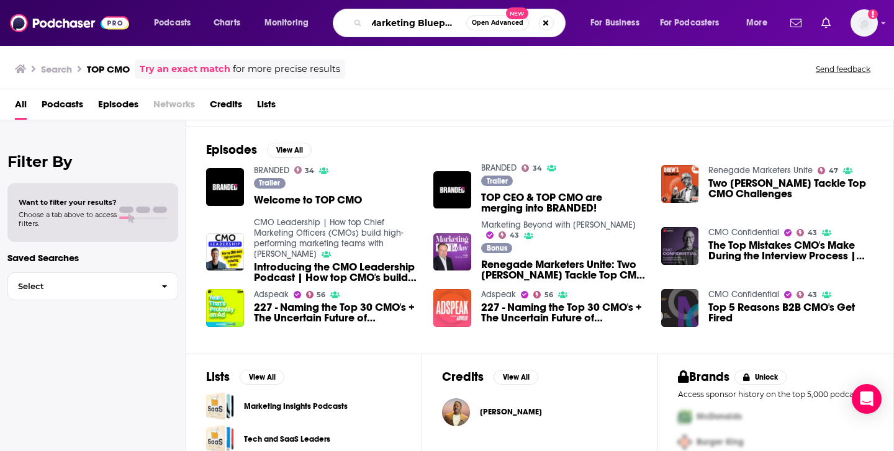
type input "Marketing Blueprint"
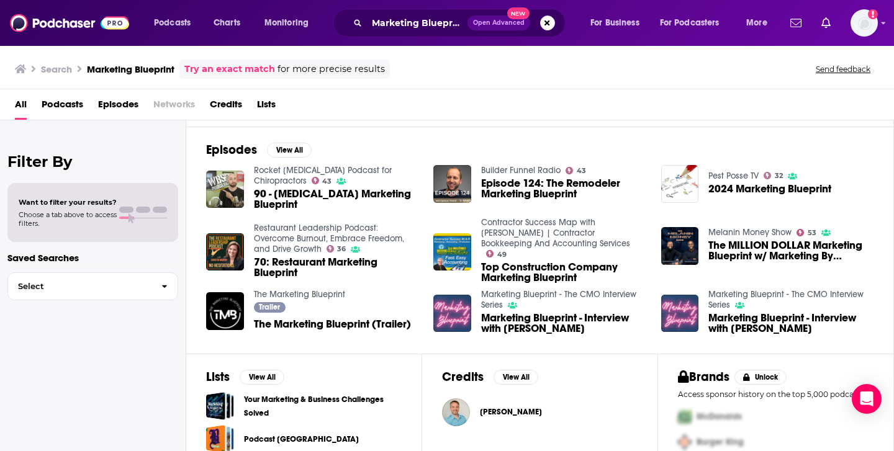
scroll to position [209, 0]
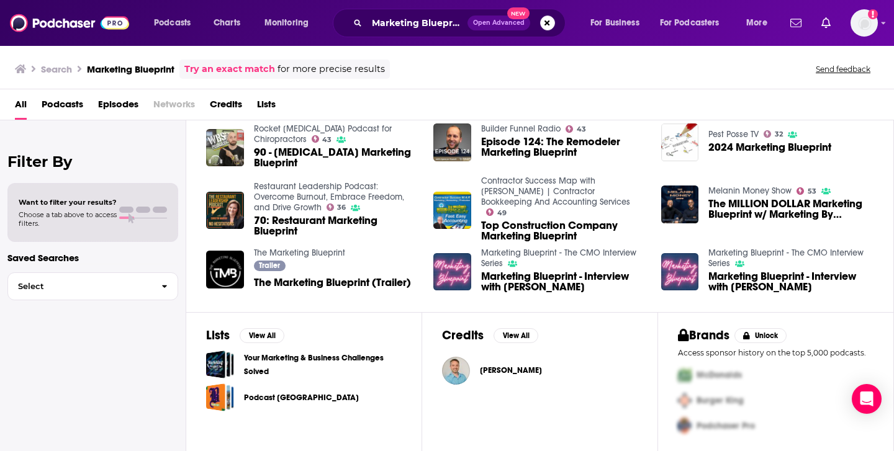
click at [773, 228] on div "Melanin Money Show 53 The MILLION DOLLAR Marketing Blueprint w/ Marketing By [P…" at bounding box center [767, 211] width 212 height 50
click at [774, 205] on span "The MILLION DOLLAR Marketing Blueprint w/ Marketing By [PERSON_NAME] | Episode …" at bounding box center [790, 209] width 165 height 21
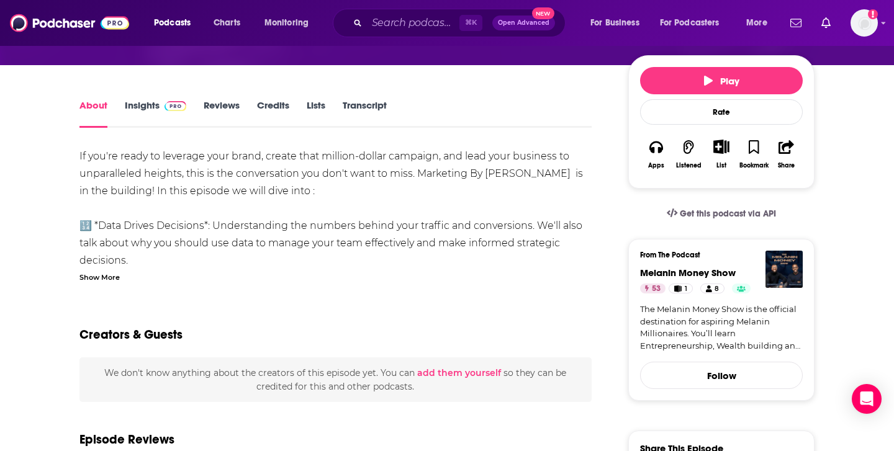
scroll to position [137, 0]
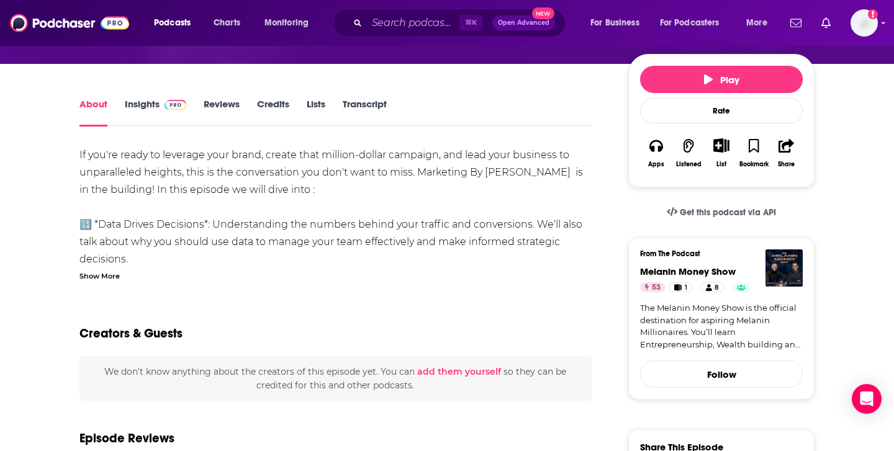
click at [152, 107] on link "Insights" at bounding box center [155, 112] width 61 height 29
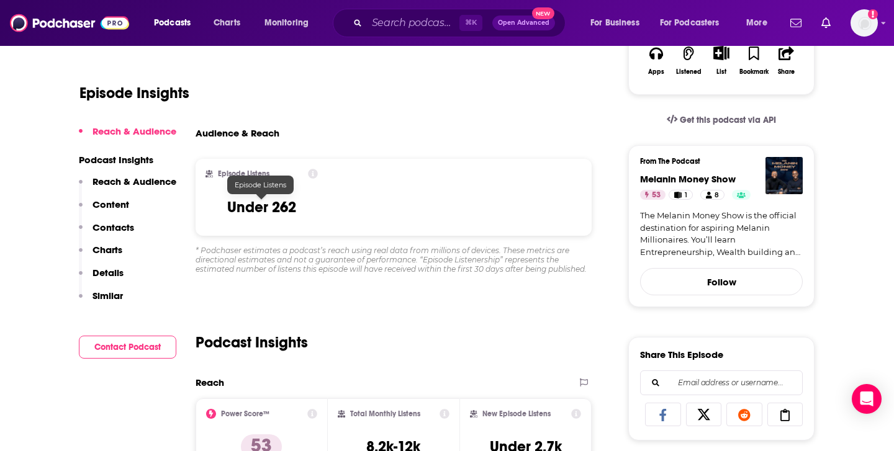
scroll to position [428, 0]
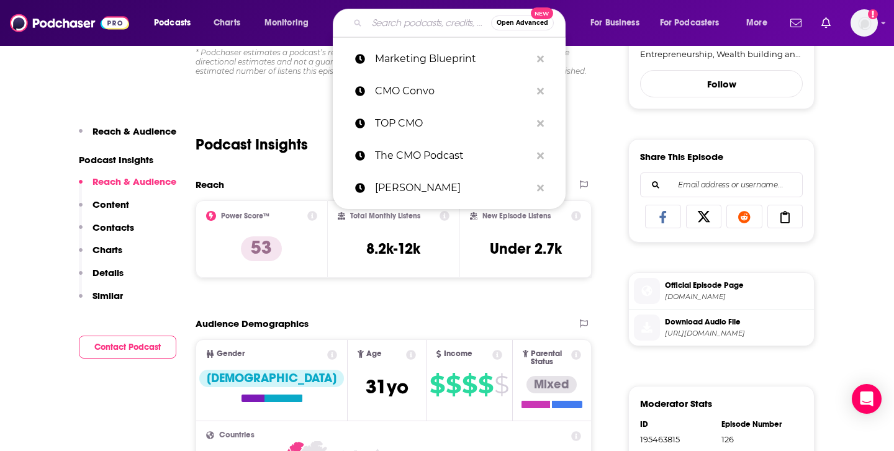
click at [425, 25] on input "Search podcasts, credits, & more..." at bounding box center [429, 23] width 124 height 20
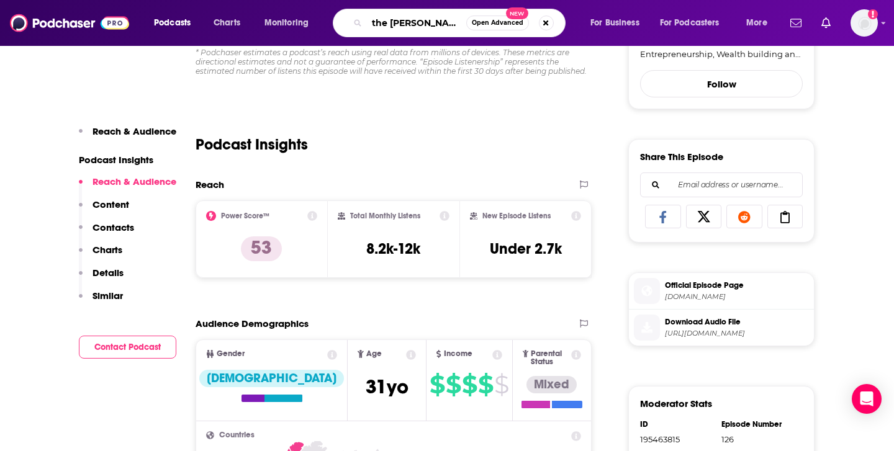
type input "the [PERSON_NAME] show"
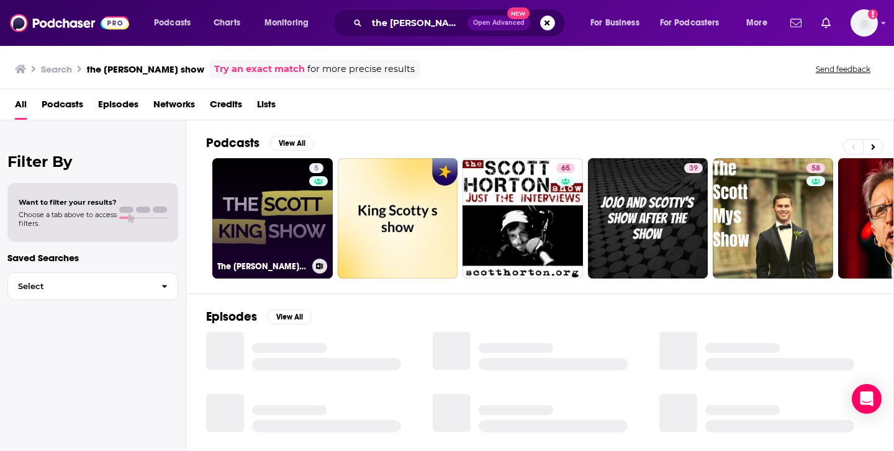
click at [287, 255] on link "5 The [PERSON_NAME] Show" at bounding box center [272, 218] width 120 height 120
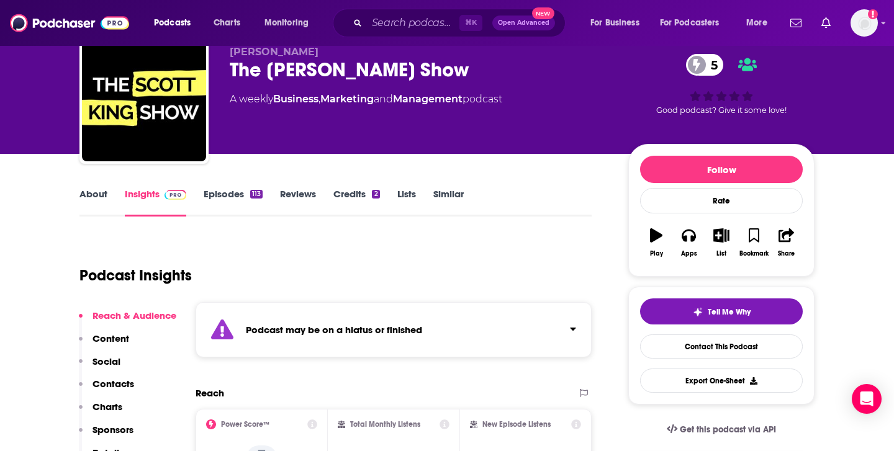
scroll to position [53, 0]
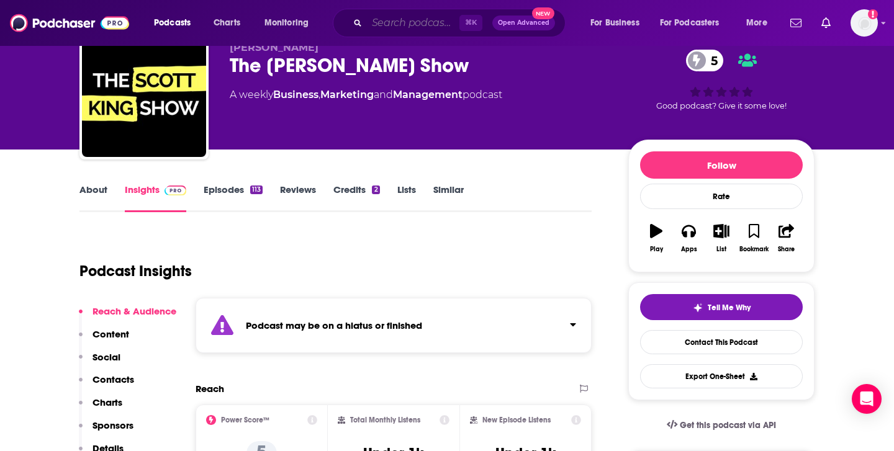
click at [398, 21] on input "Search podcasts, credits, & more..." at bounding box center [413, 23] width 93 height 20
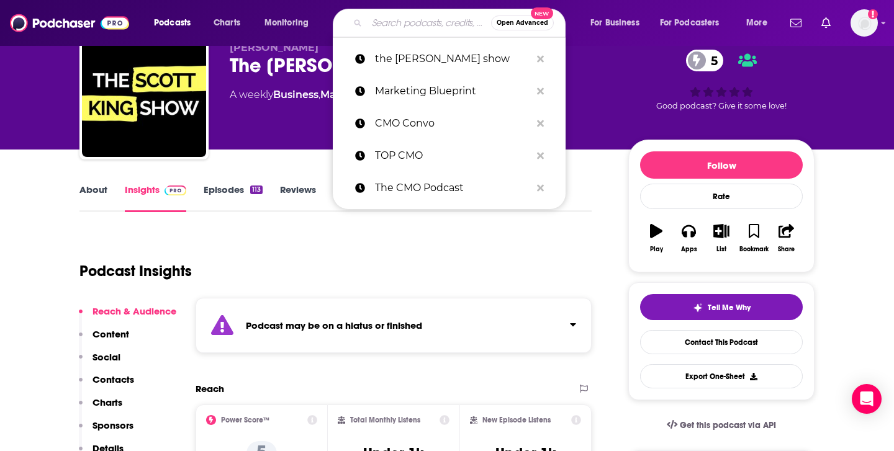
click at [397, 21] on input "Search podcasts, credits, & more..." at bounding box center [429, 23] width 124 height 20
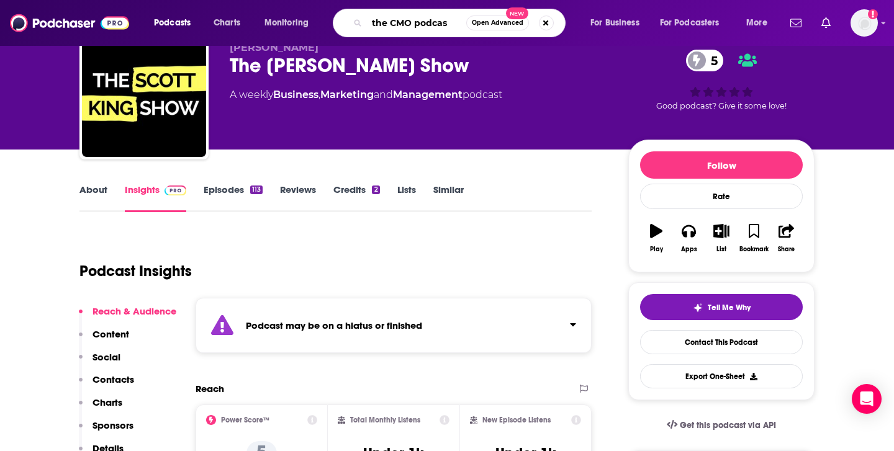
type input "the CMO podcast"
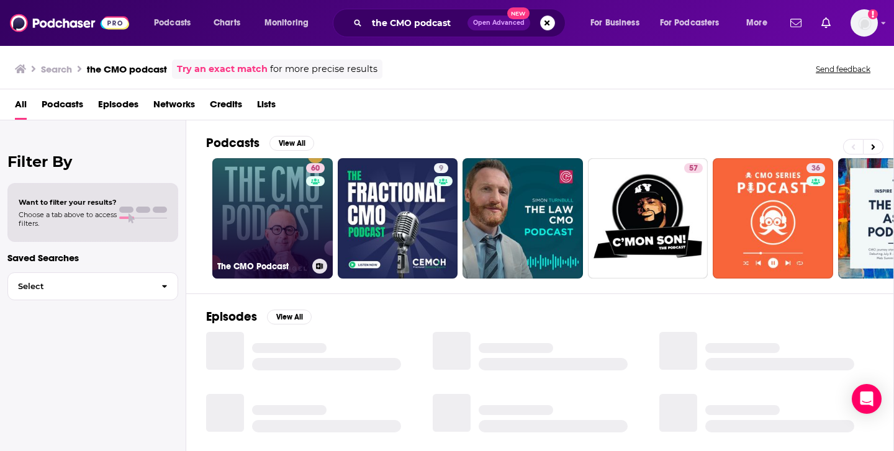
click at [279, 244] on link "60 The CMO Podcast" at bounding box center [272, 218] width 120 height 120
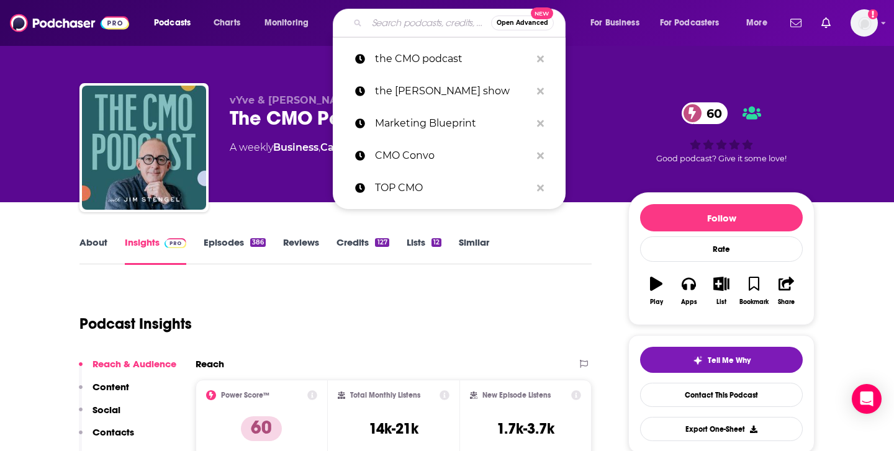
click at [374, 19] on input "Search podcasts, credits, & more..." at bounding box center [429, 23] width 124 height 20
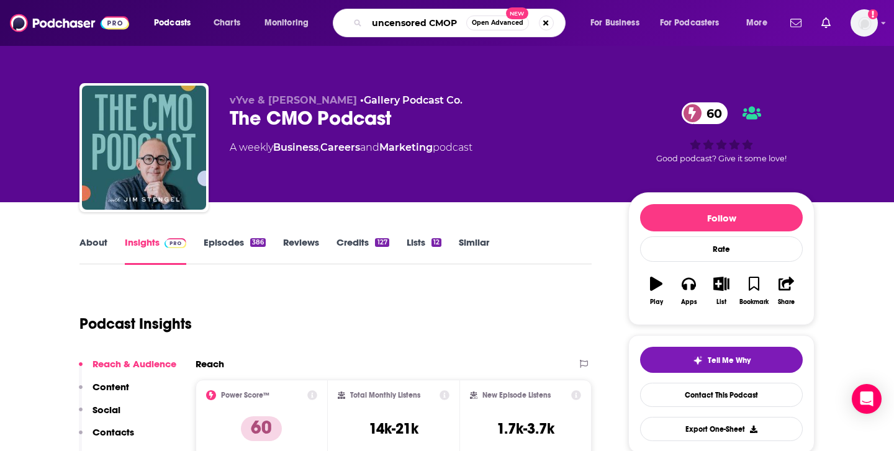
type input "uncensored CMO"
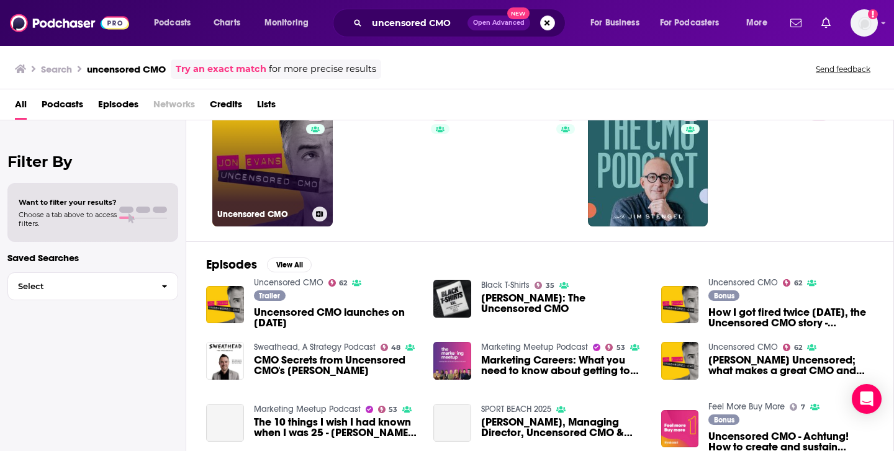
scroll to position [53, 0]
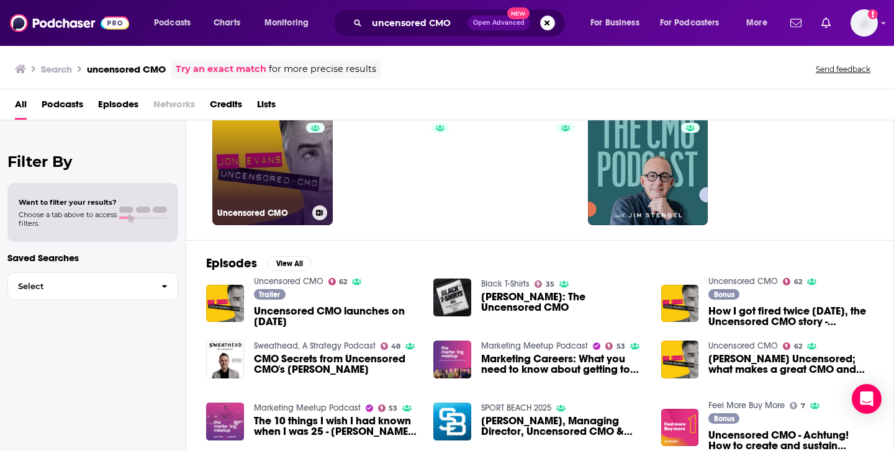
click at [267, 178] on link "62 Uncensored CMO" at bounding box center [272, 165] width 120 height 120
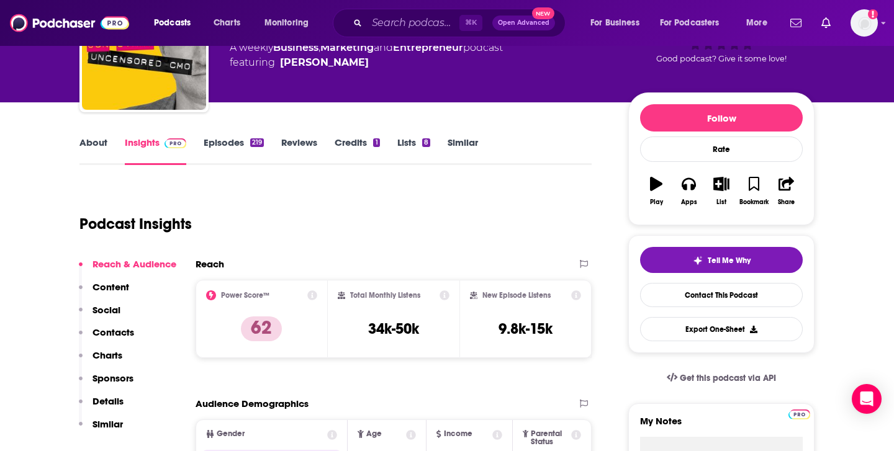
scroll to position [120, 0]
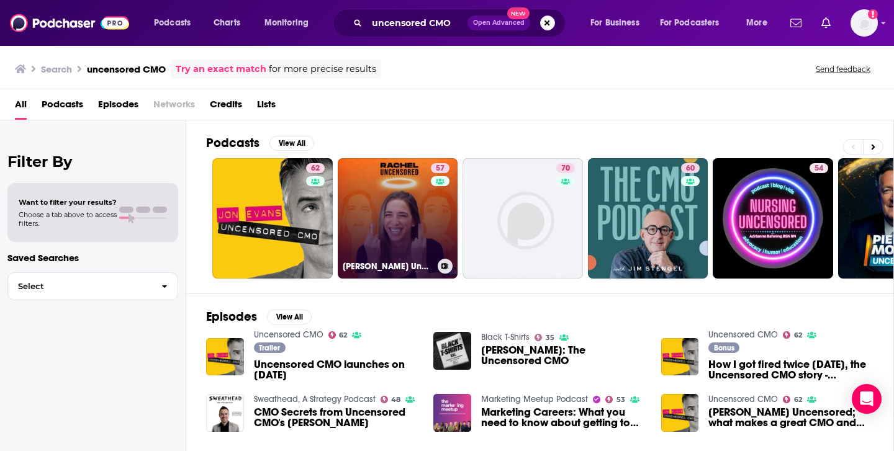
click at [384, 207] on link "57 [PERSON_NAME] Uncensored" at bounding box center [398, 218] width 120 height 120
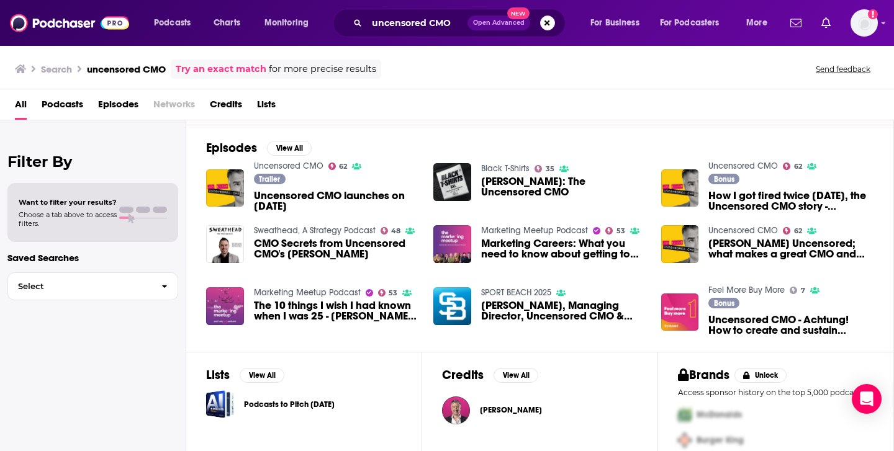
scroll to position [170, 0]
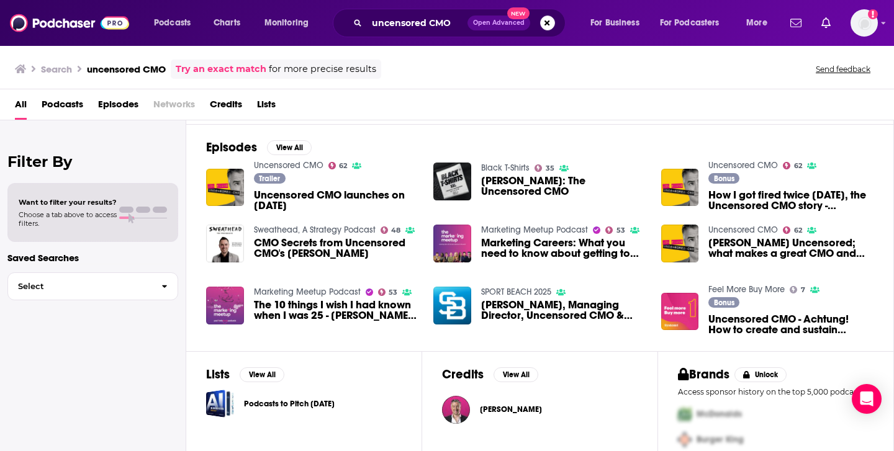
click at [564, 250] on span "Marketing Careers: What you need to know about getting to CMO - [PERSON_NAME], …" at bounding box center [563, 248] width 165 height 21
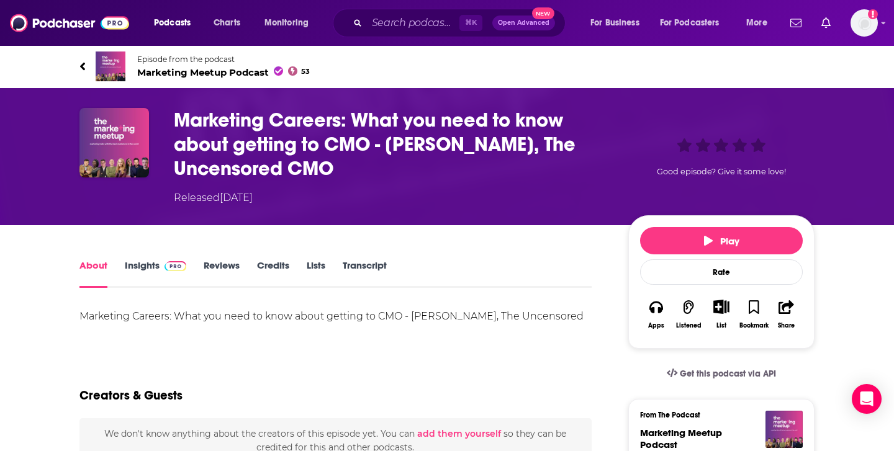
click at [162, 271] on span at bounding box center [173, 266] width 27 height 12
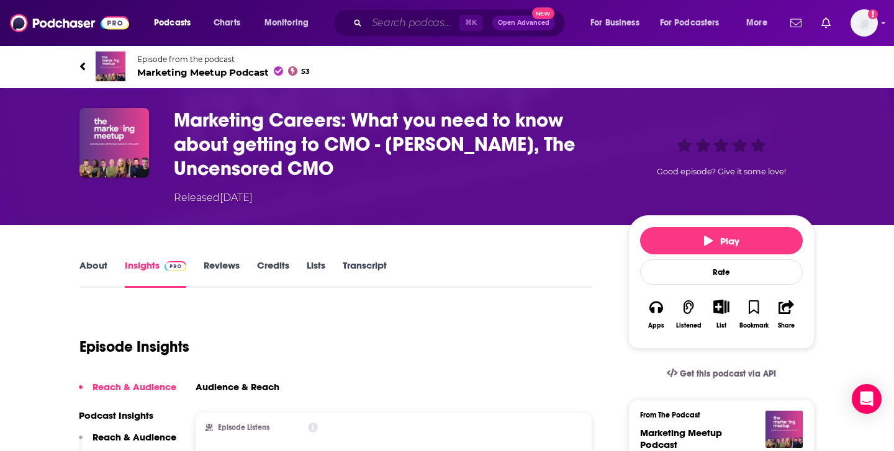
click at [386, 27] on input "Search podcasts, credits, & more..." at bounding box center [413, 23] width 93 height 20
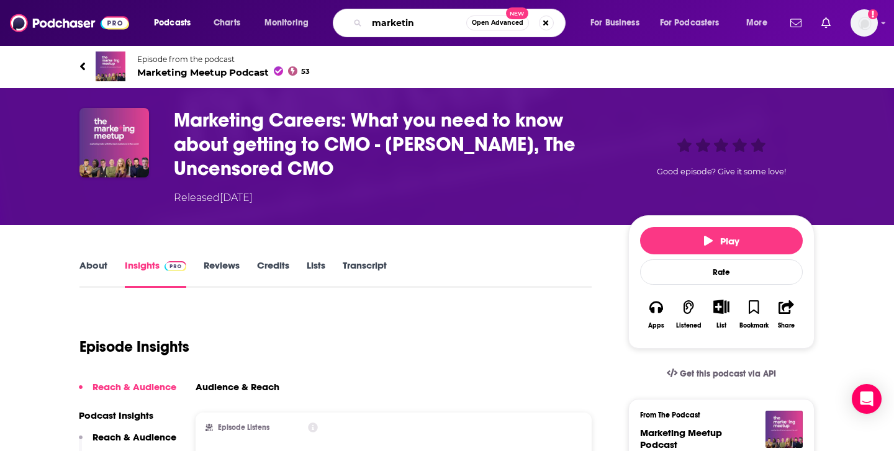
type input "marketing"
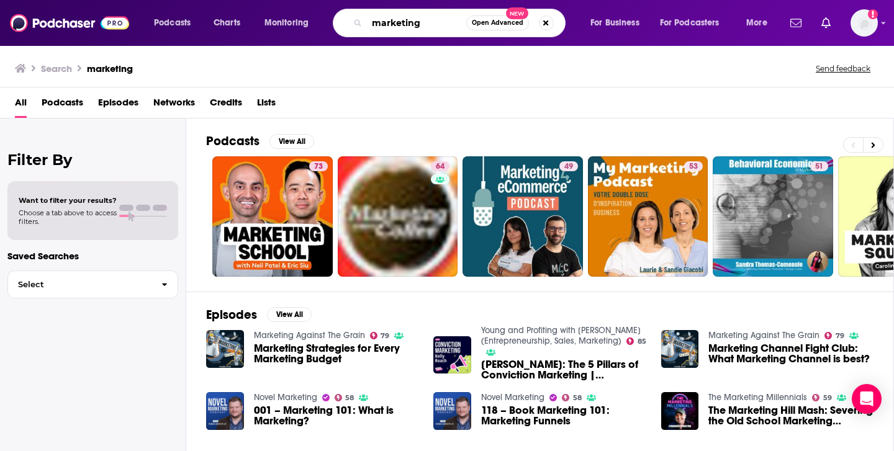
click at [386, 27] on input "marketing" at bounding box center [416, 23] width 99 height 20
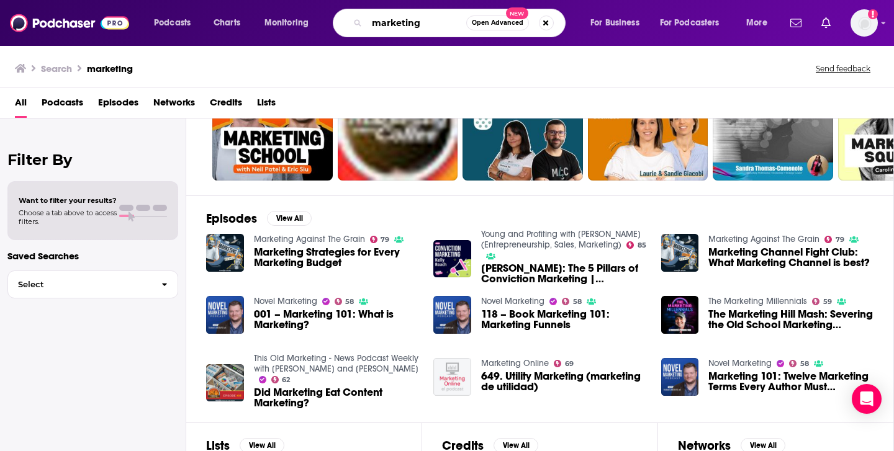
scroll to position [101, 0]
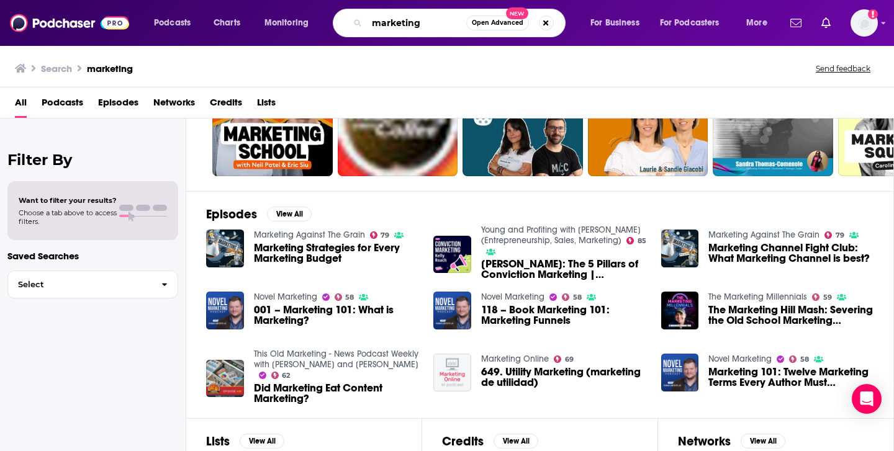
drag, startPoint x: 433, startPoint y: 23, endPoint x: 318, endPoint y: 16, distance: 115.1
click at [318, 16] on div "Podcasts Charts Monitoring marketing Open Advanced New For Business For Podcast…" at bounding box center [462, 23] width 634 height 29
type input "a"
type input "ad/marketing"
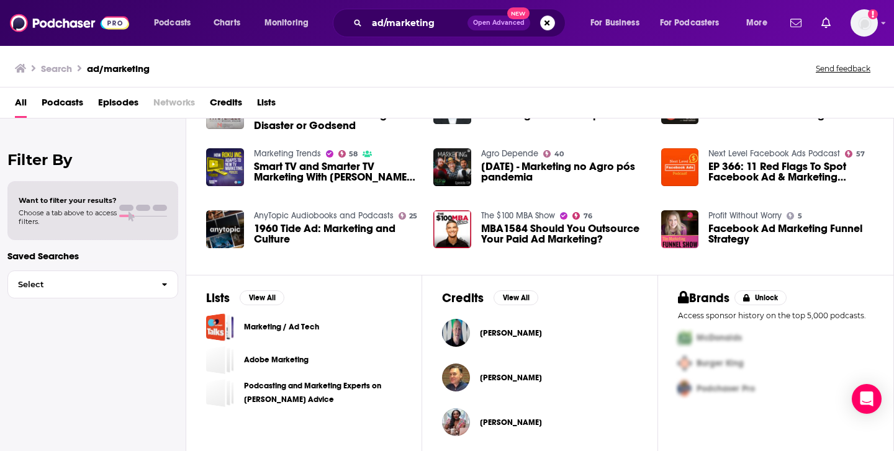
scroll to position [250, 0]
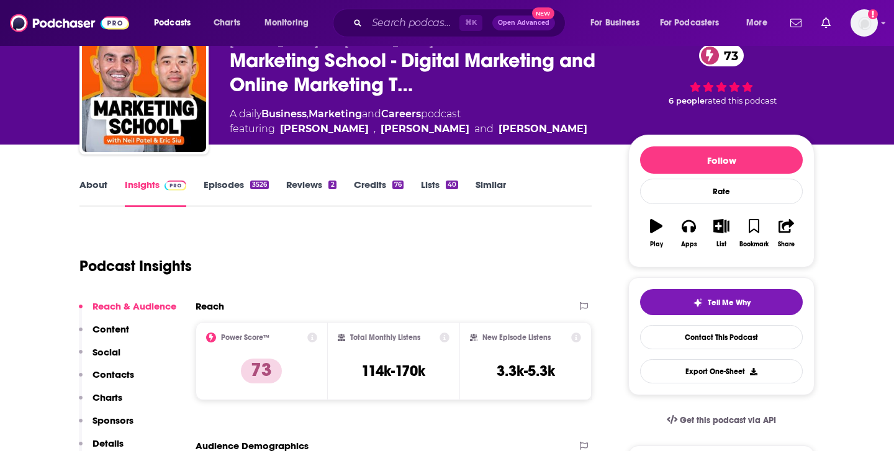
scroll to position [55, 0]
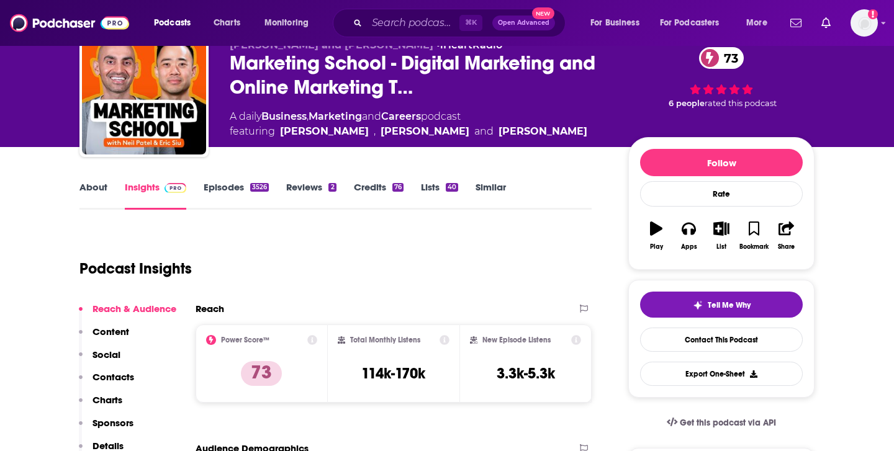
click at [231, 190] on link "Episodes 3526" at bounding box center [236, 195] width 65 height 29
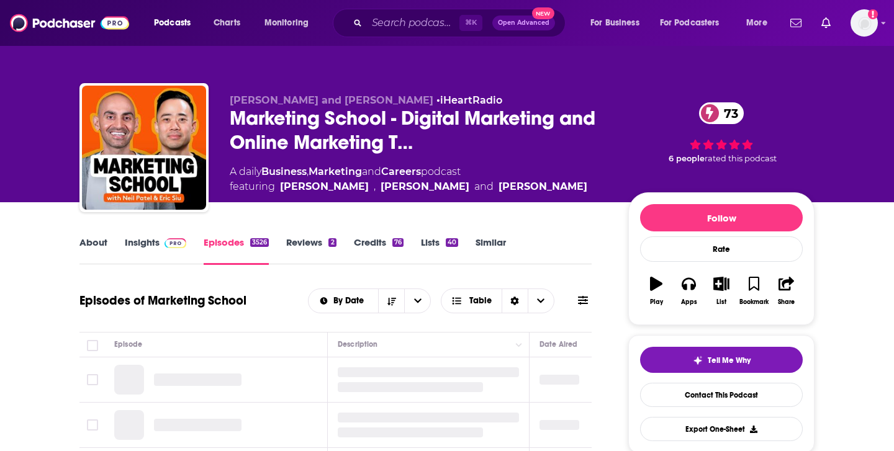
click at [161, 245] on span at bounding box center [173, 243] width 27 height 12
